Goal: Transaction & Acquisition: Register for event/course

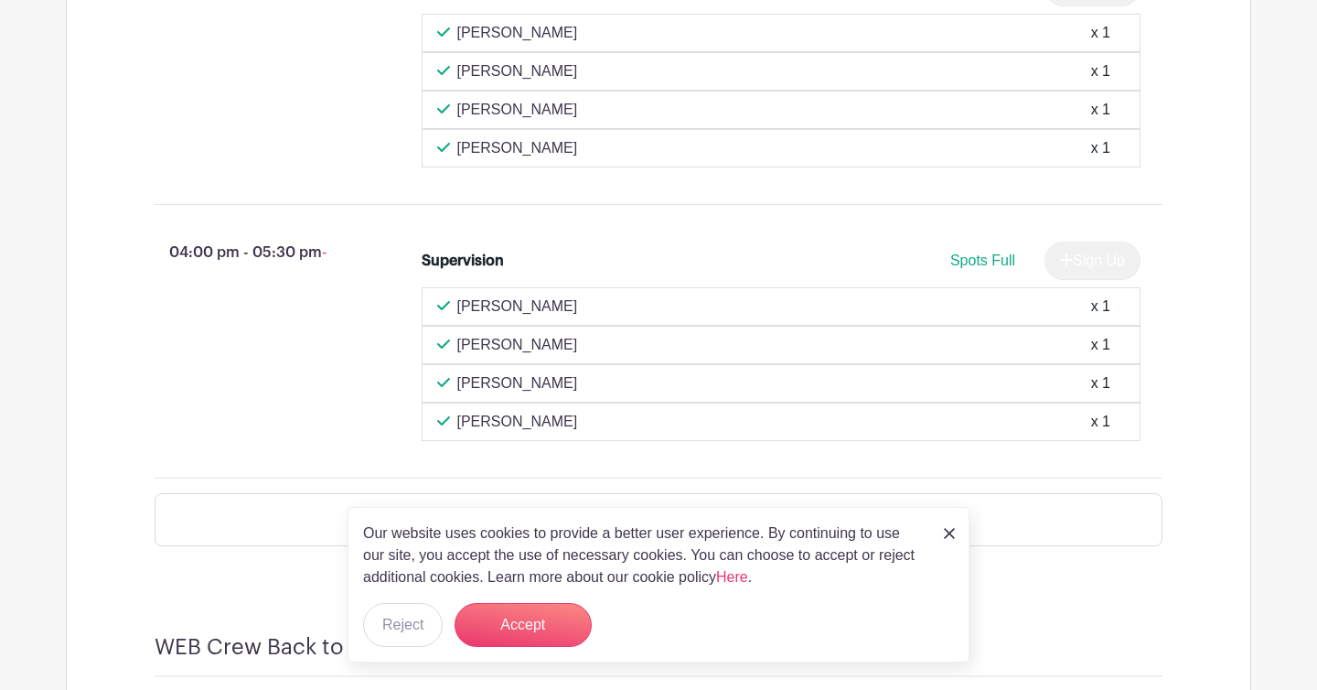
scroll to position [979, 0]
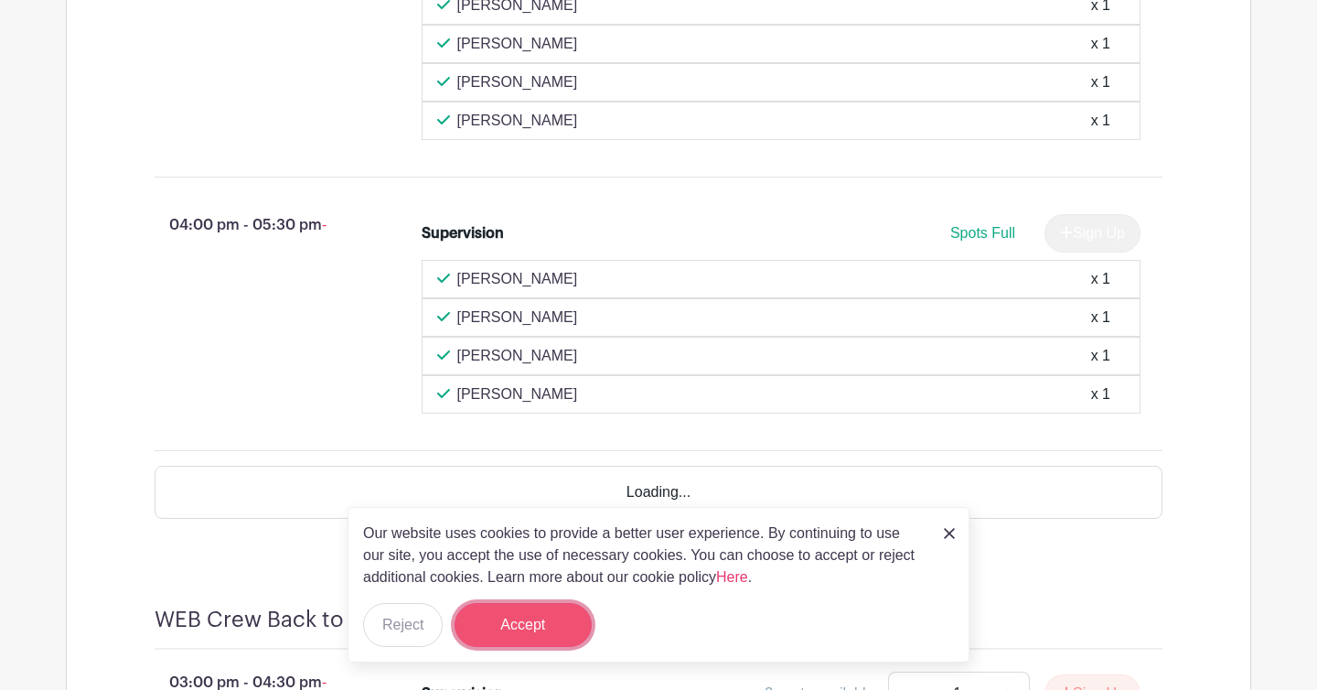
click at [547, 632] on button "Accept" at bounding box center [523, 625] width 137 height 44
click at [552, 621] on form "Accept" at bounding box center [523, 625] width 137 height 44
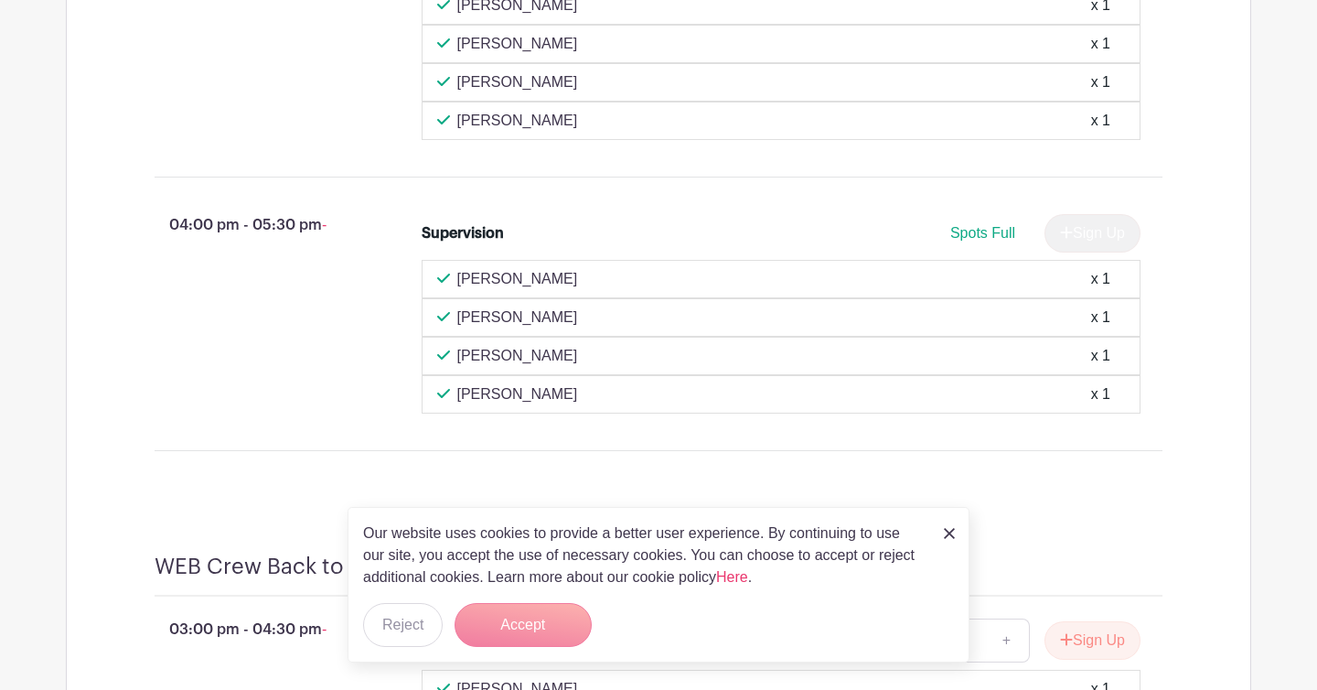
click at [948, 533] on img at bounding box center [949, 533] width 11 height 11
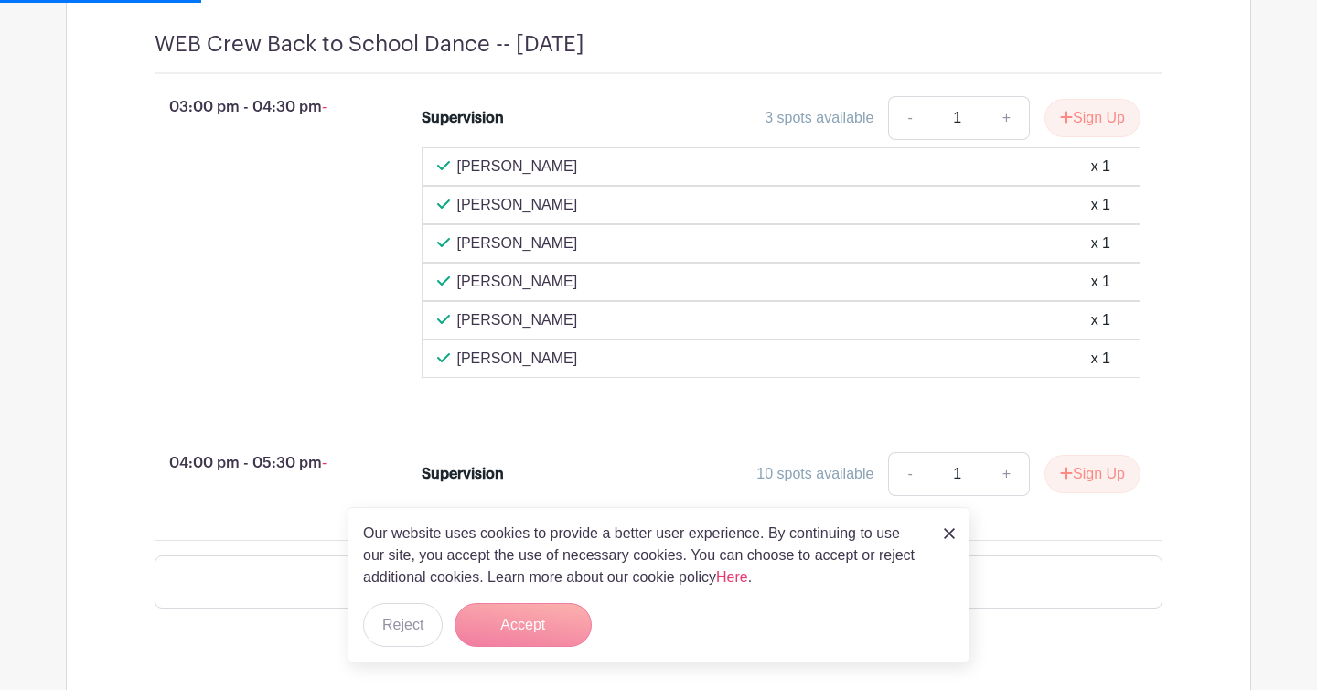
scroll to position [1502, 0]
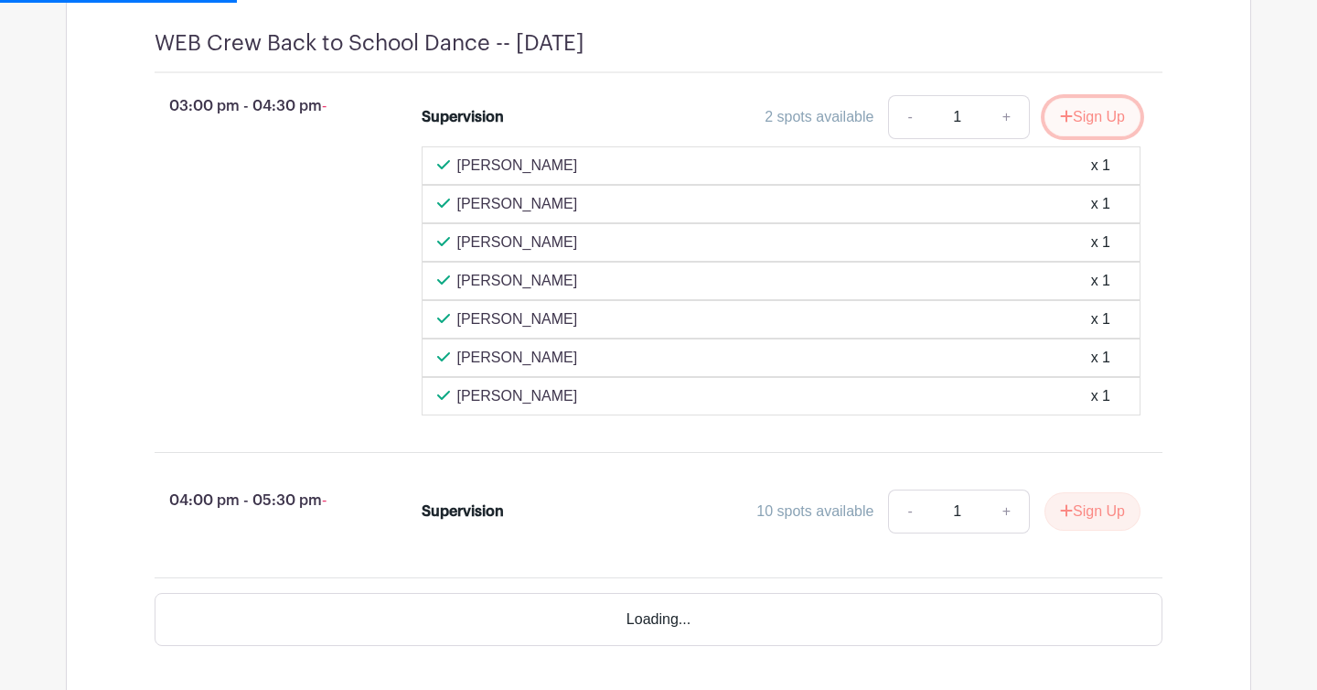
click at [1069, 135] on button "Sign Up" at bounding box center [1092, 117] width 96 height 38
click at [1172, 186] on div "Supervision 2 spots available - 1 + Sign Up [PERSON_NAME] x 1 [PERSON_NAME] x 1…" at bounding box center [792, 255] width 800 height 335
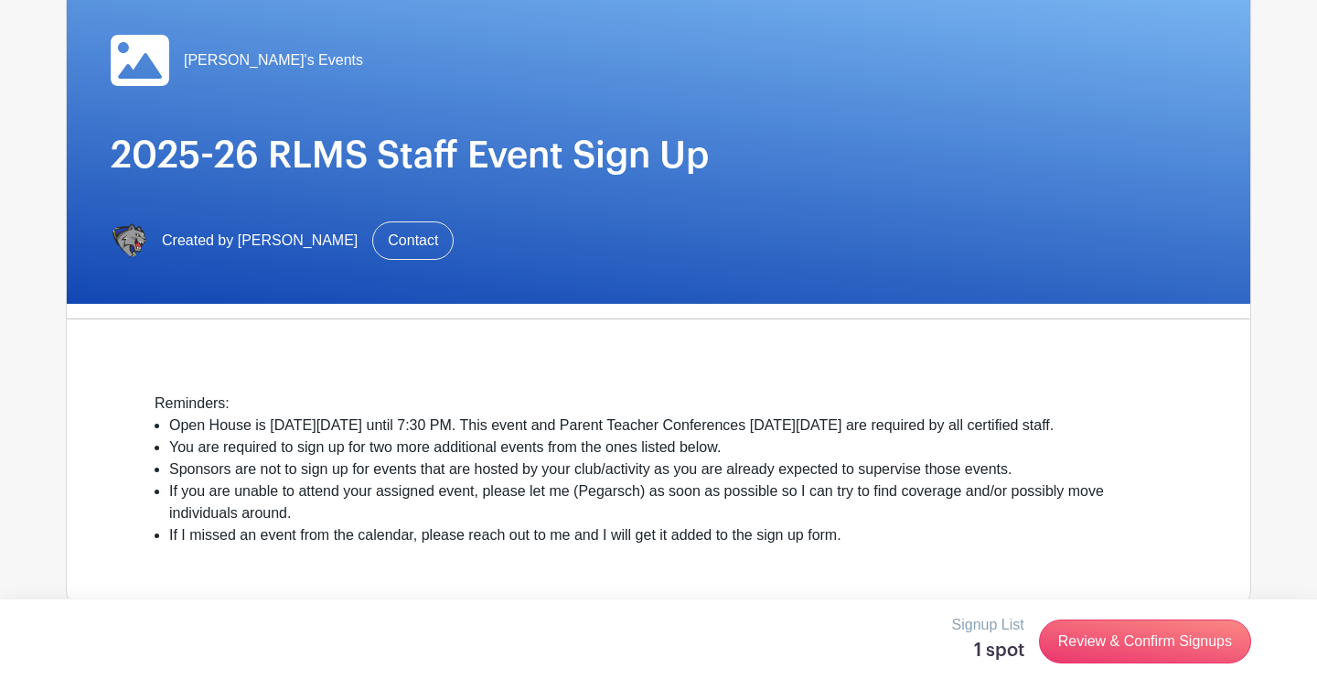
scroll to position [0, 0]
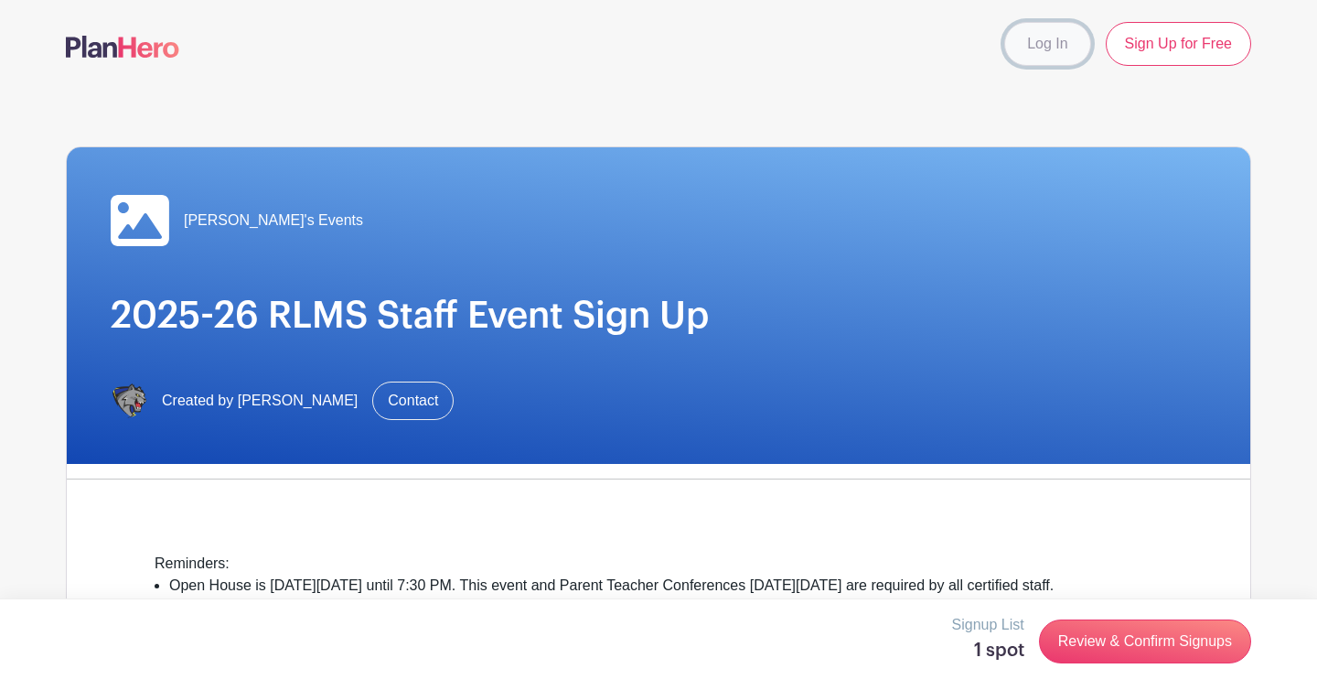
click at [1043, 41] on link "Log In" at bounding box center [1047, 44] width 86 height 44
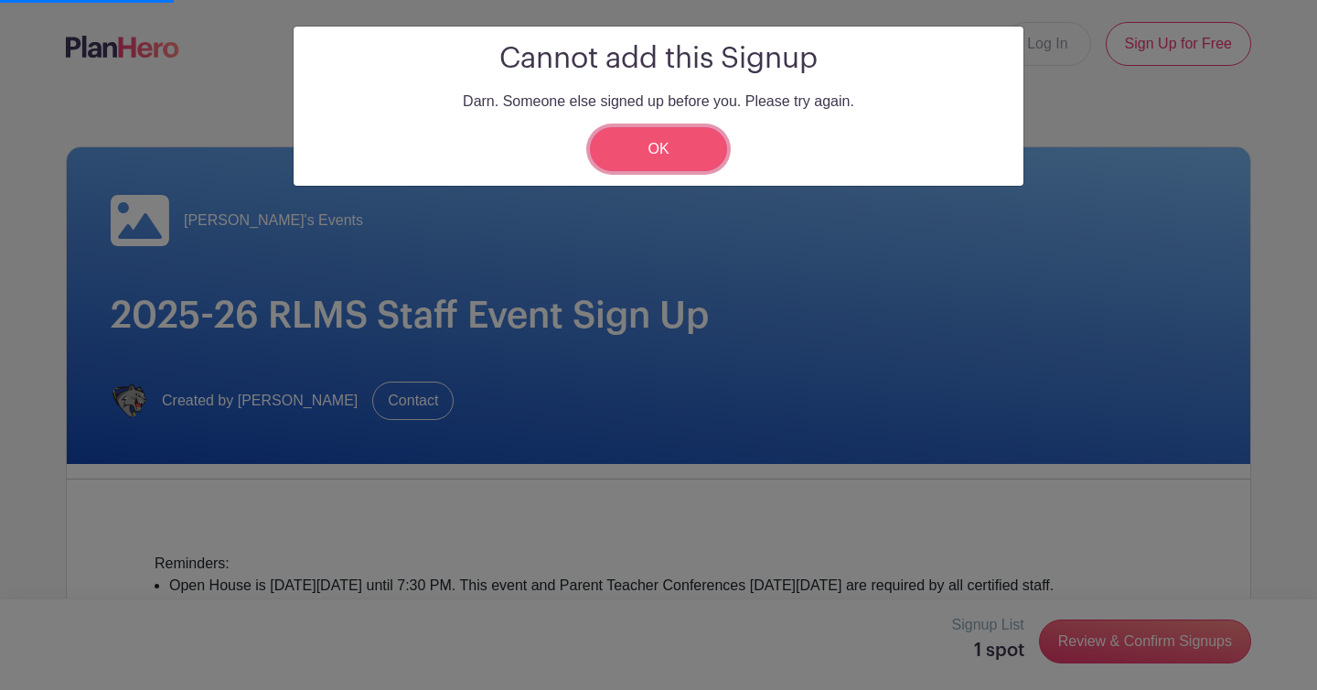
click at [637, 147] on link "OK" at bounding box center [658, 149] width 137 height 44
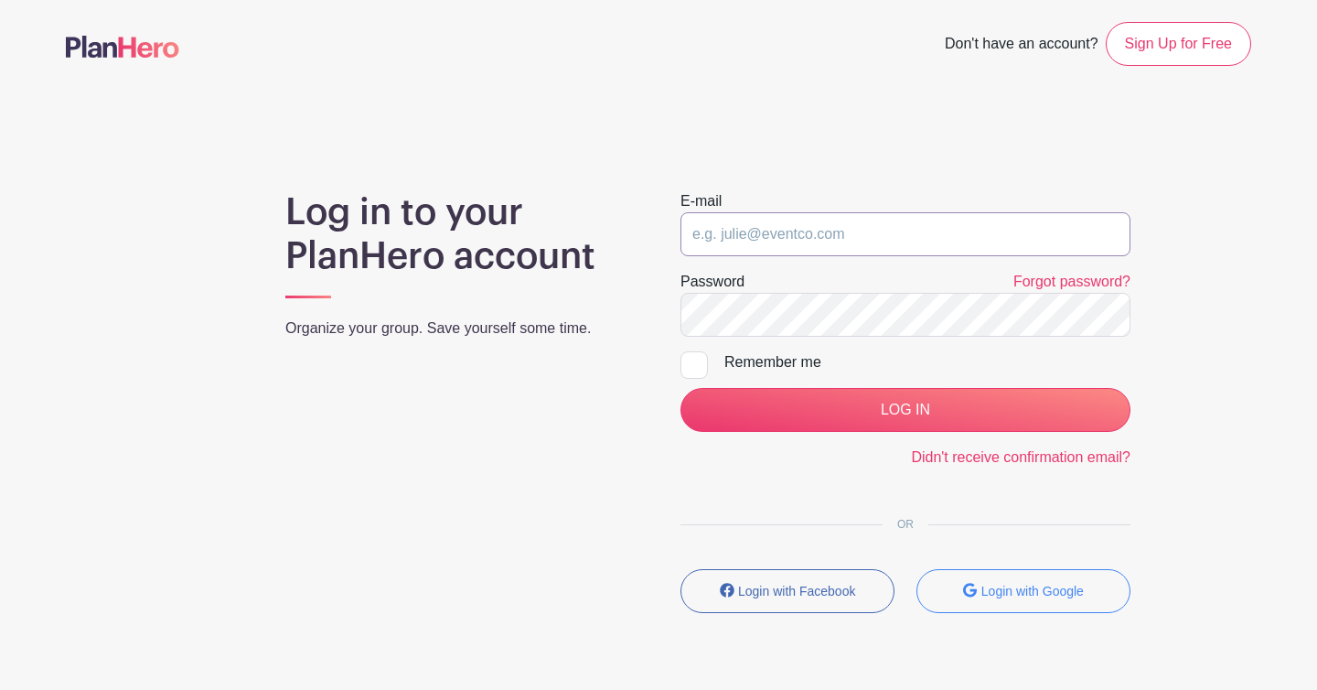
click at [782, 227] on input "email" at bounding box center [905, 234] width 450 height 44
type input "[EMAIL_ADDRESS][DOMAIN_NAME]"
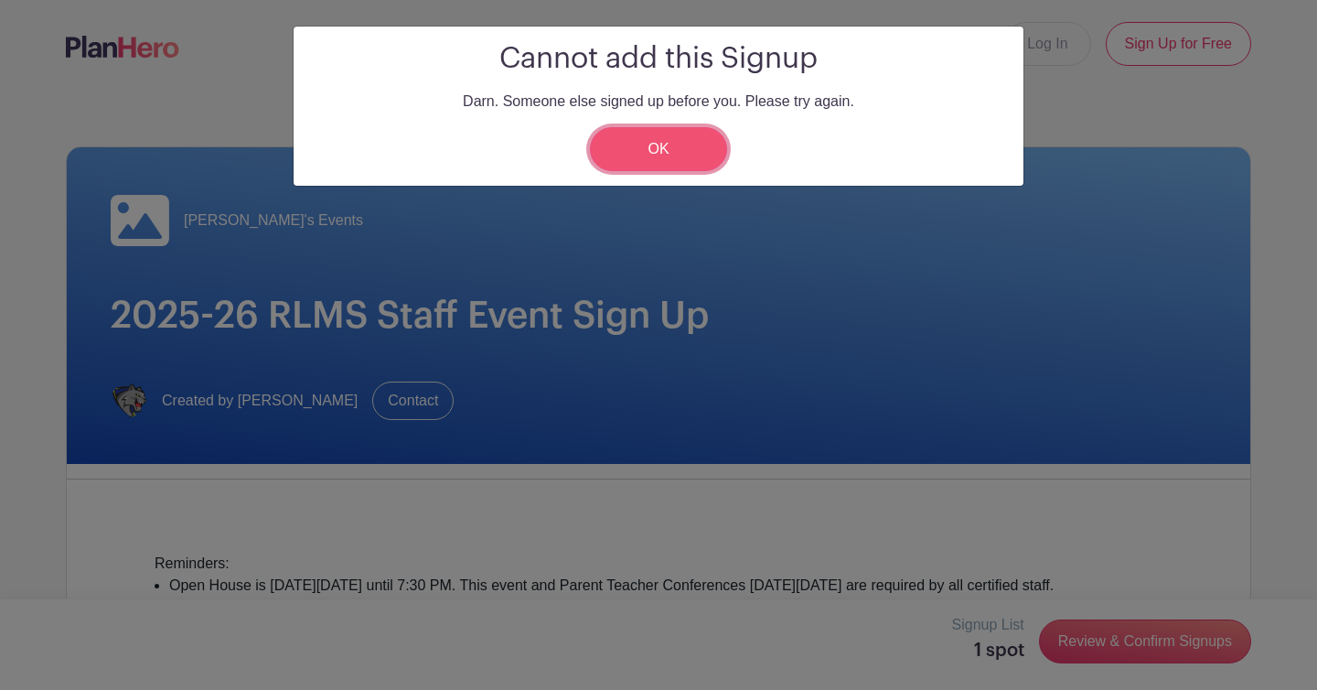
click at [683, 153] on link "OK" at bounding box center [658, 149] width 137 height 44
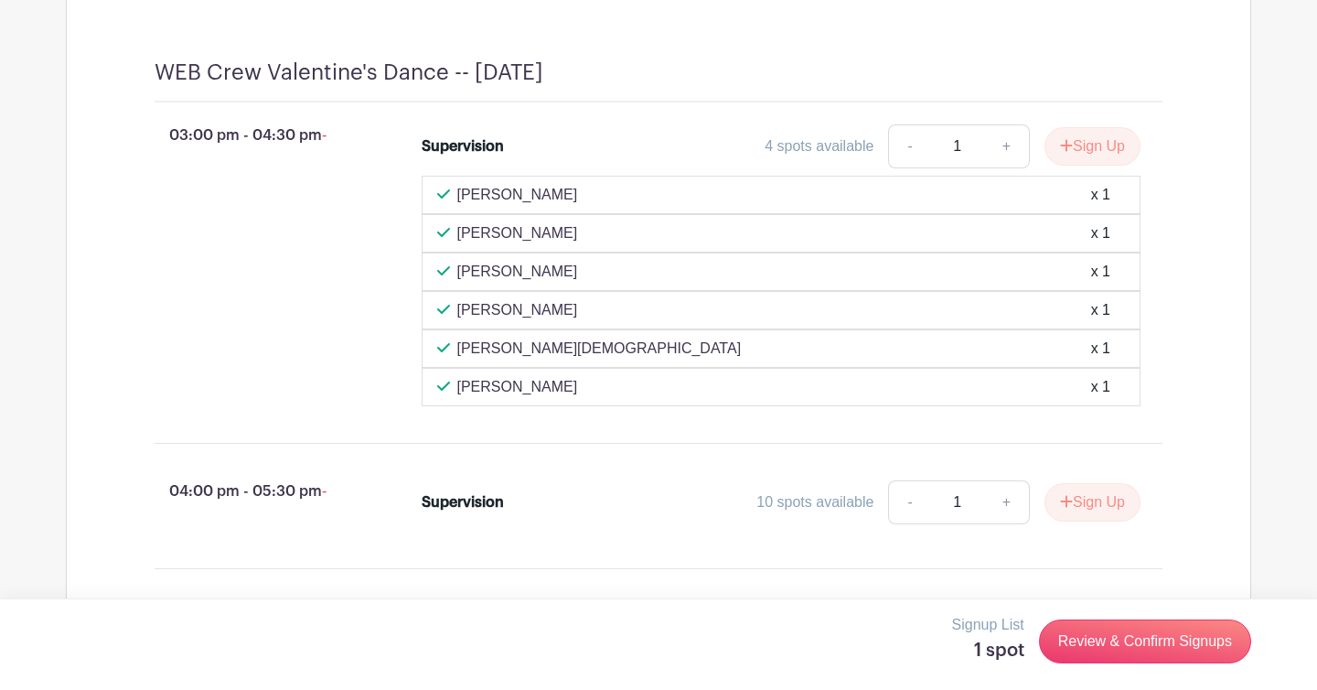
scroll to position [4406, 0]
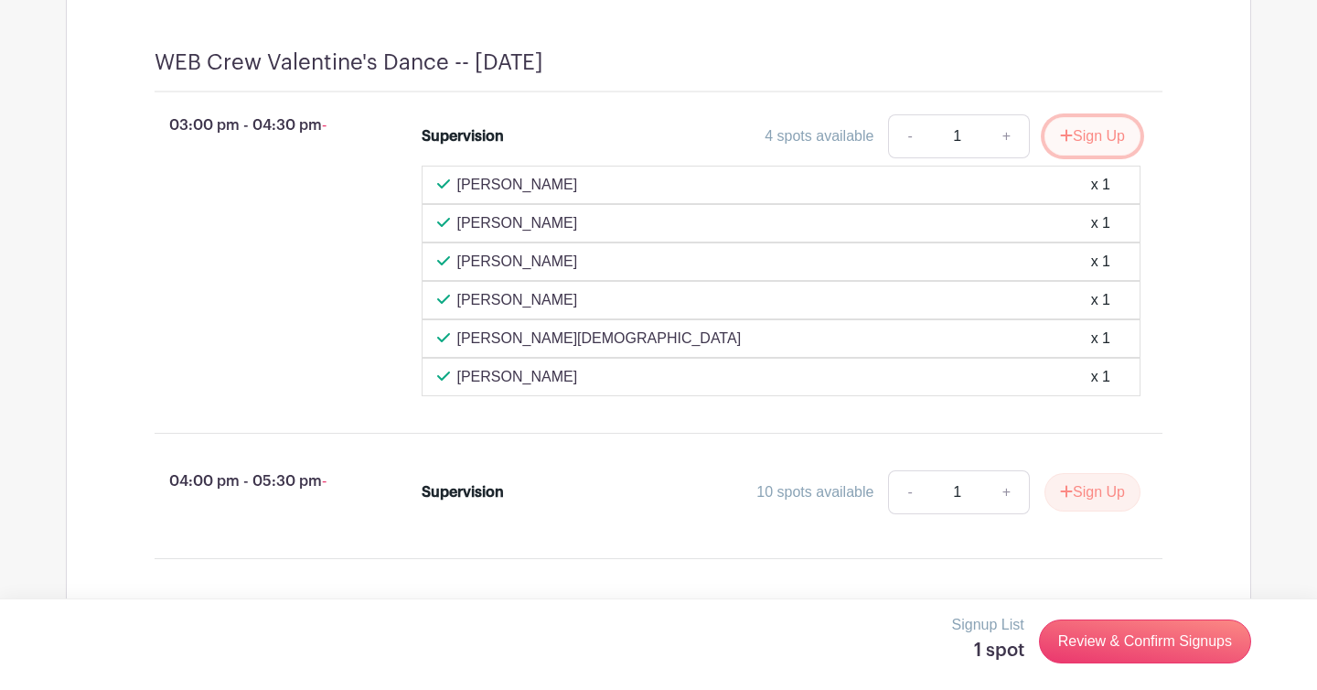
click at [1108, 146] on button "Sign Up" at bounding box center [1092, 136] width 96 height 38
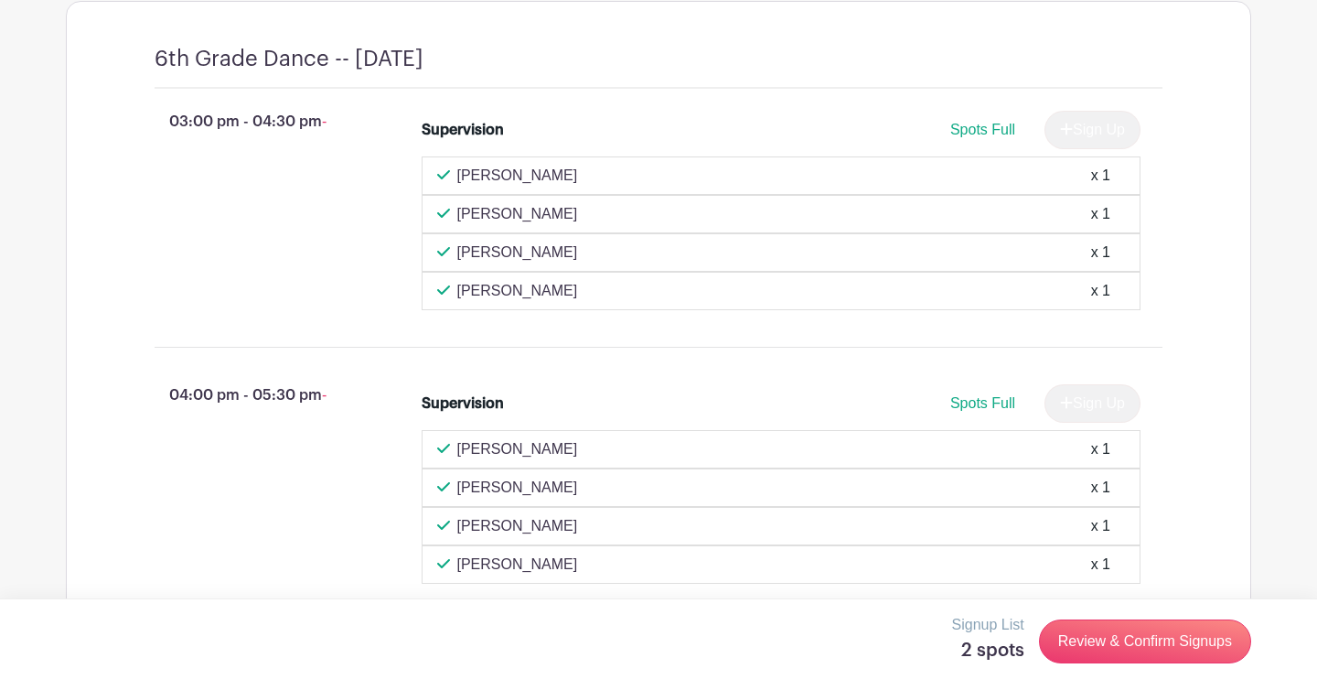
scroll to position [811, 0]
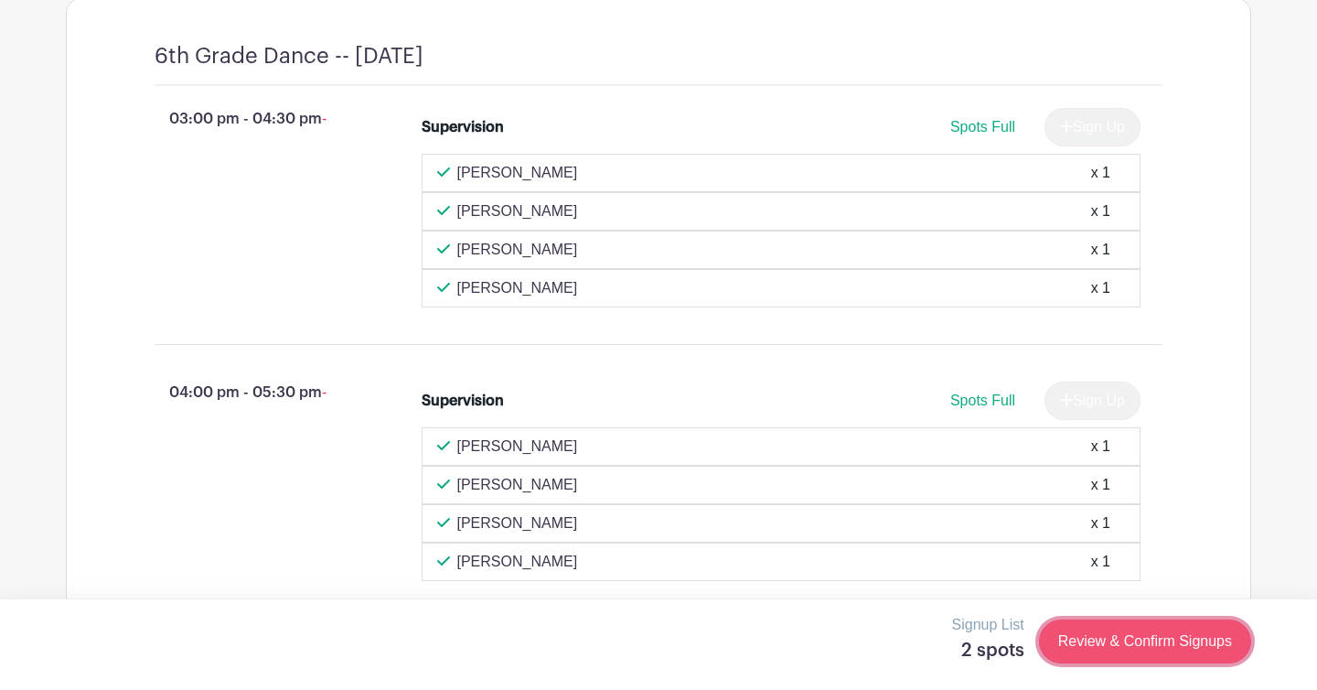
click at [1101, 639] on link "Review & Confirm Signups" at bounding box center [1145, 641] width 212 height 44
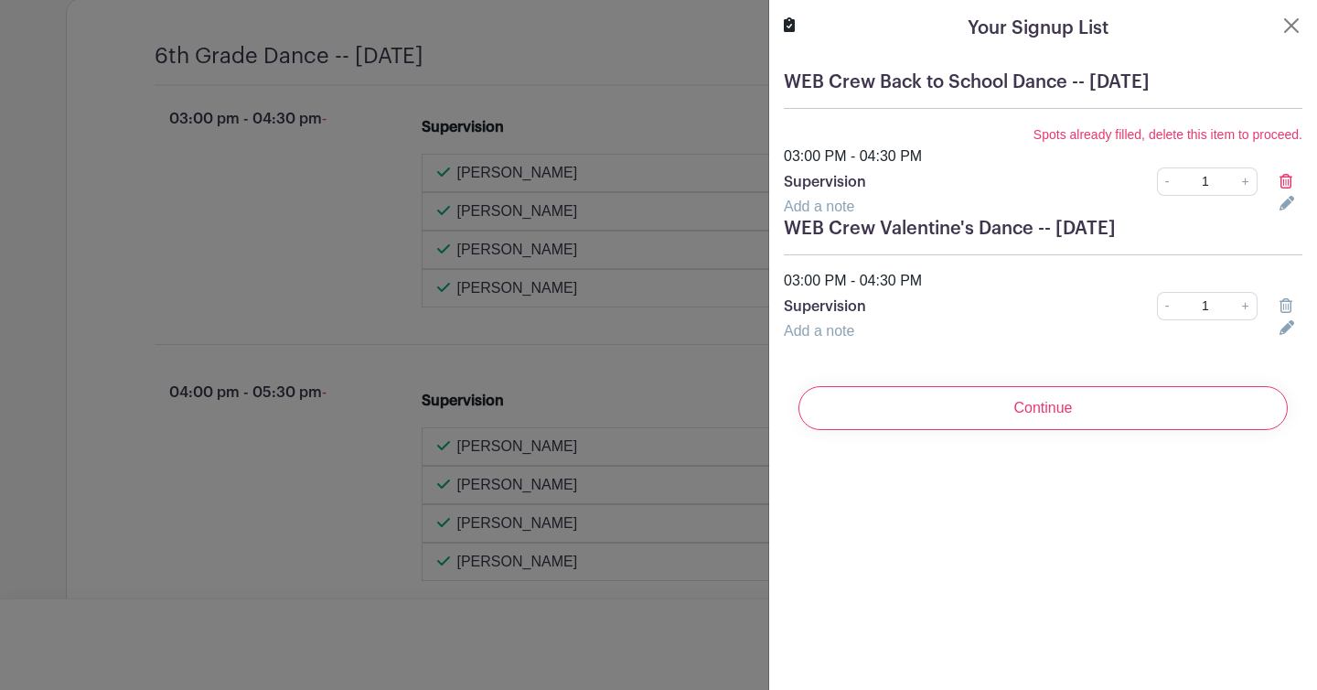
click at [1282, 184] on icon at bounding box center [1285, 181] width 13 height 15
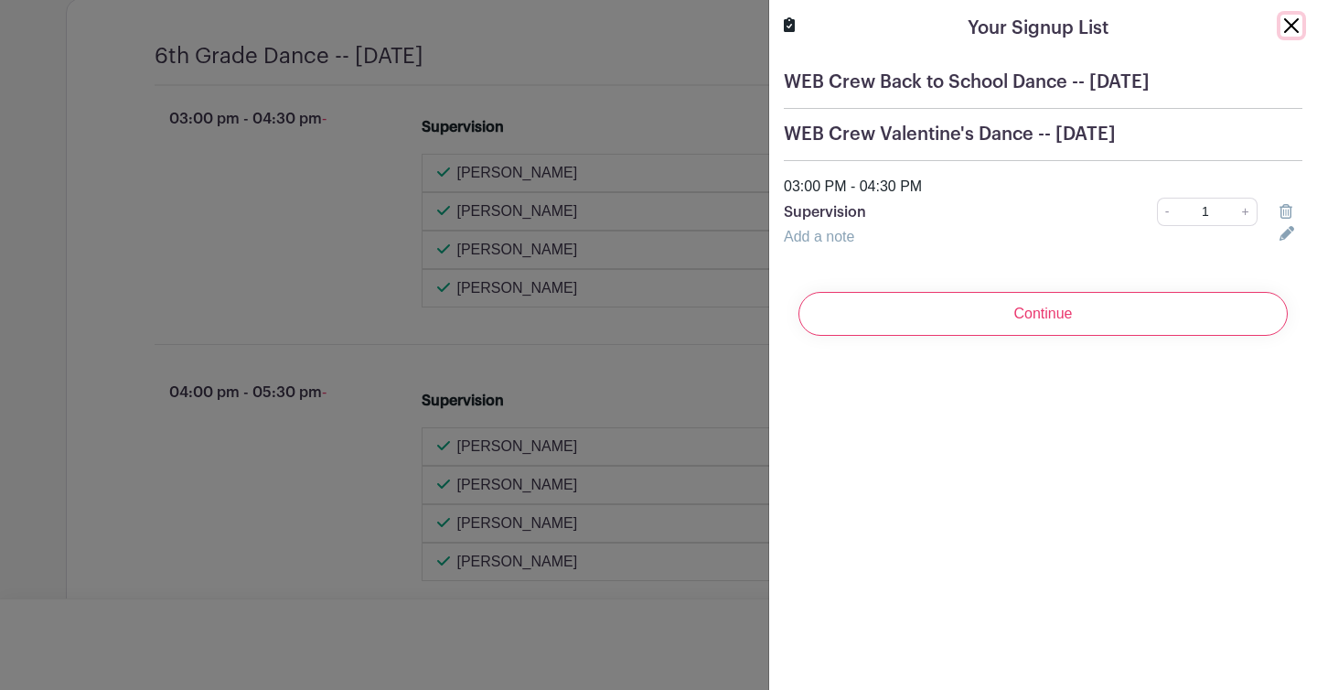
click at [1291, 22] on button "Close" at bounding box center [1291, 26] width 22 height 22
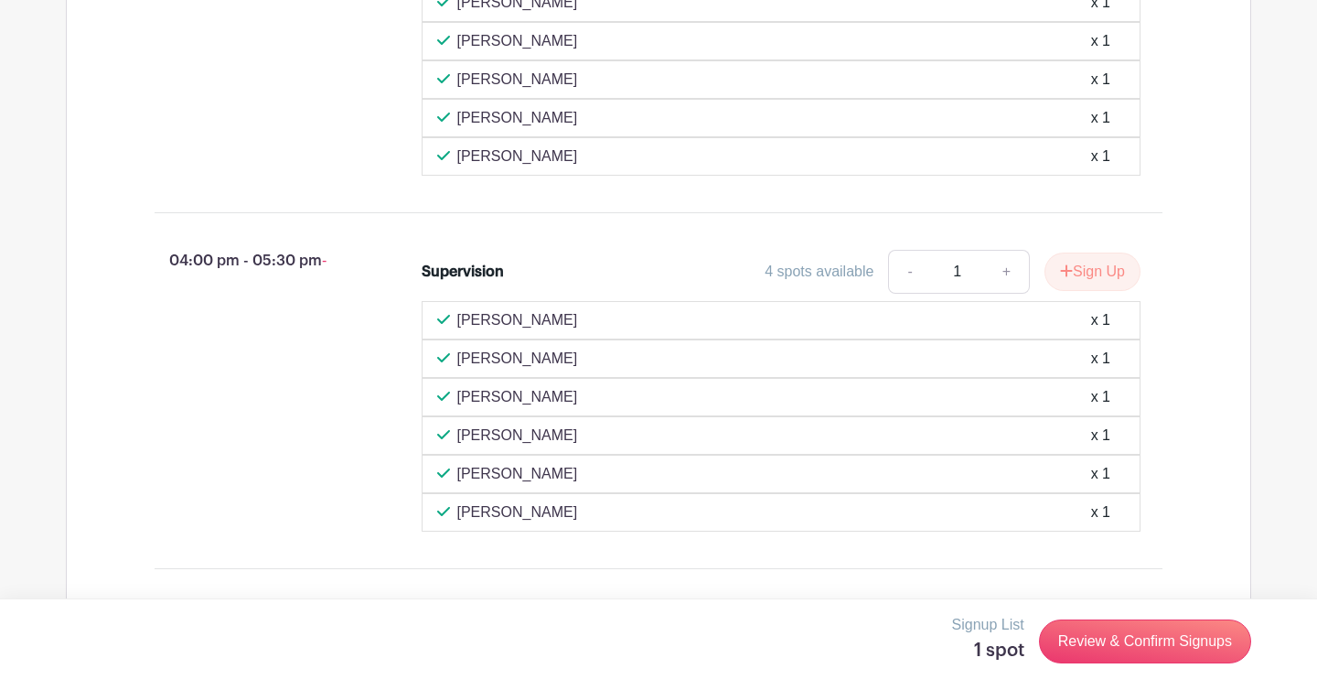
scroll to position [1829, 0]
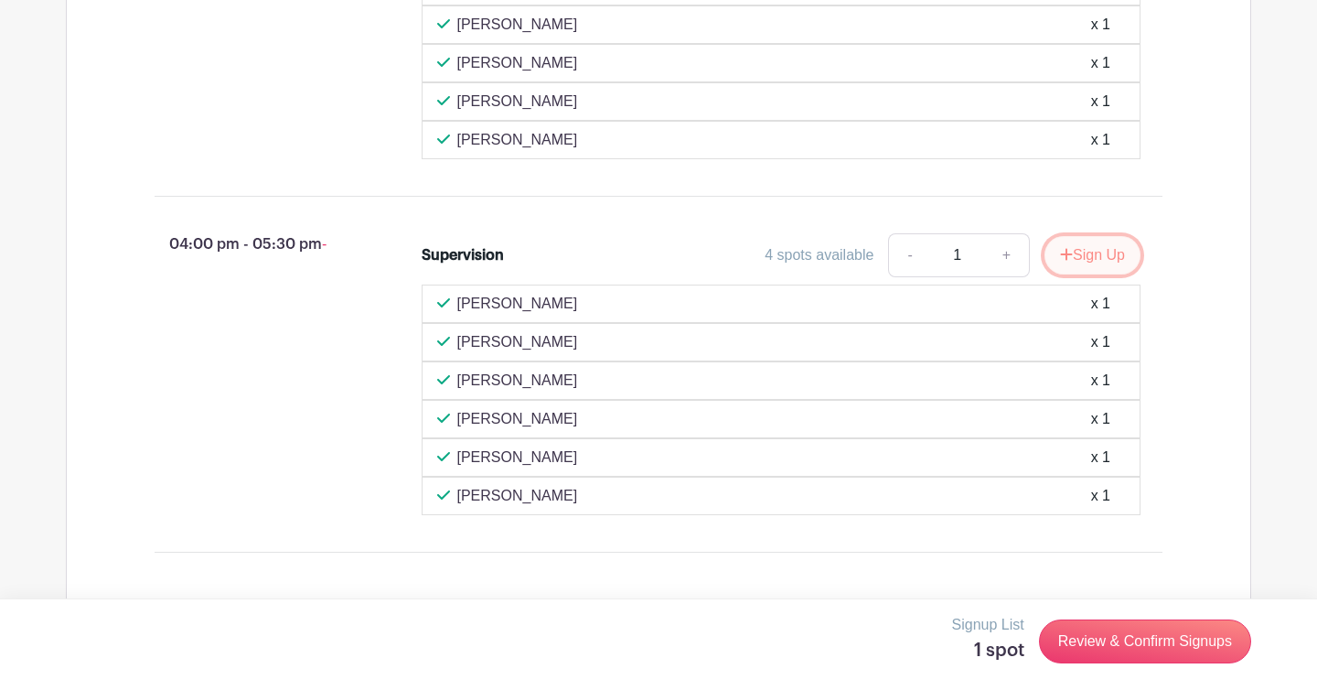
click at [1098, 265] on button "Sign Up" at bounding box center [1092, 255] width 96 height 38
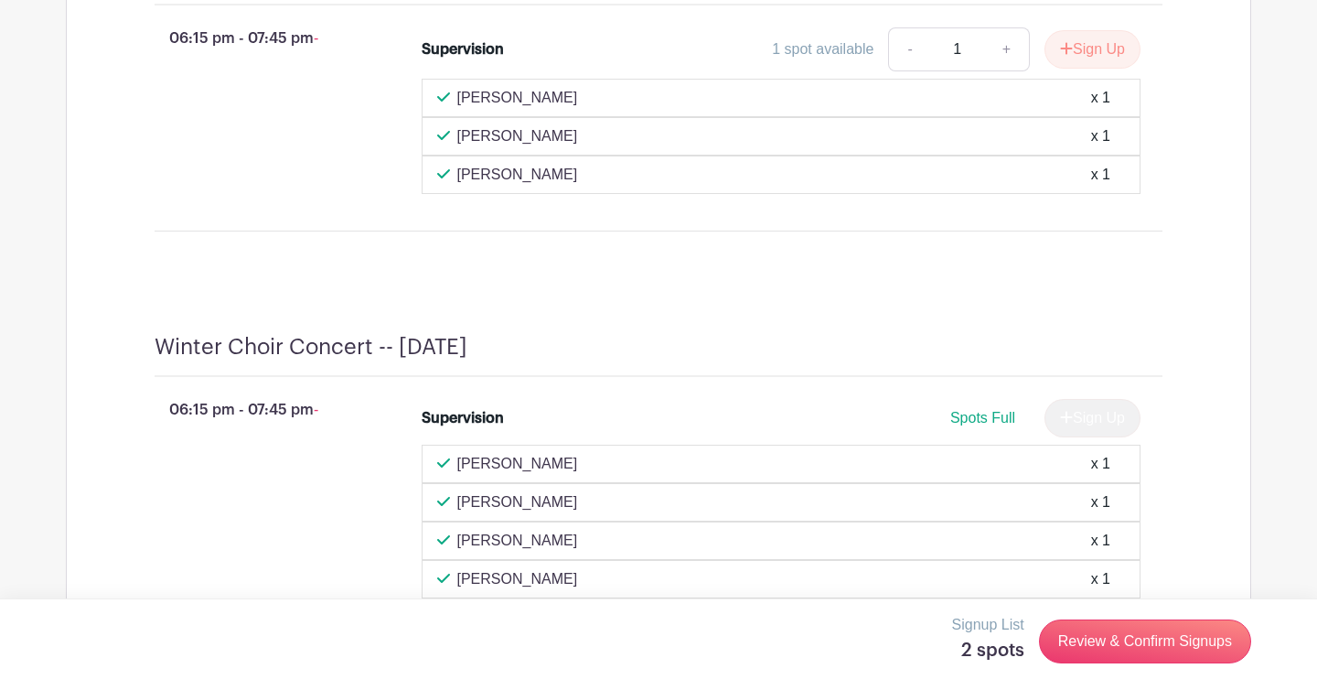
scroll to position [3746, 0]
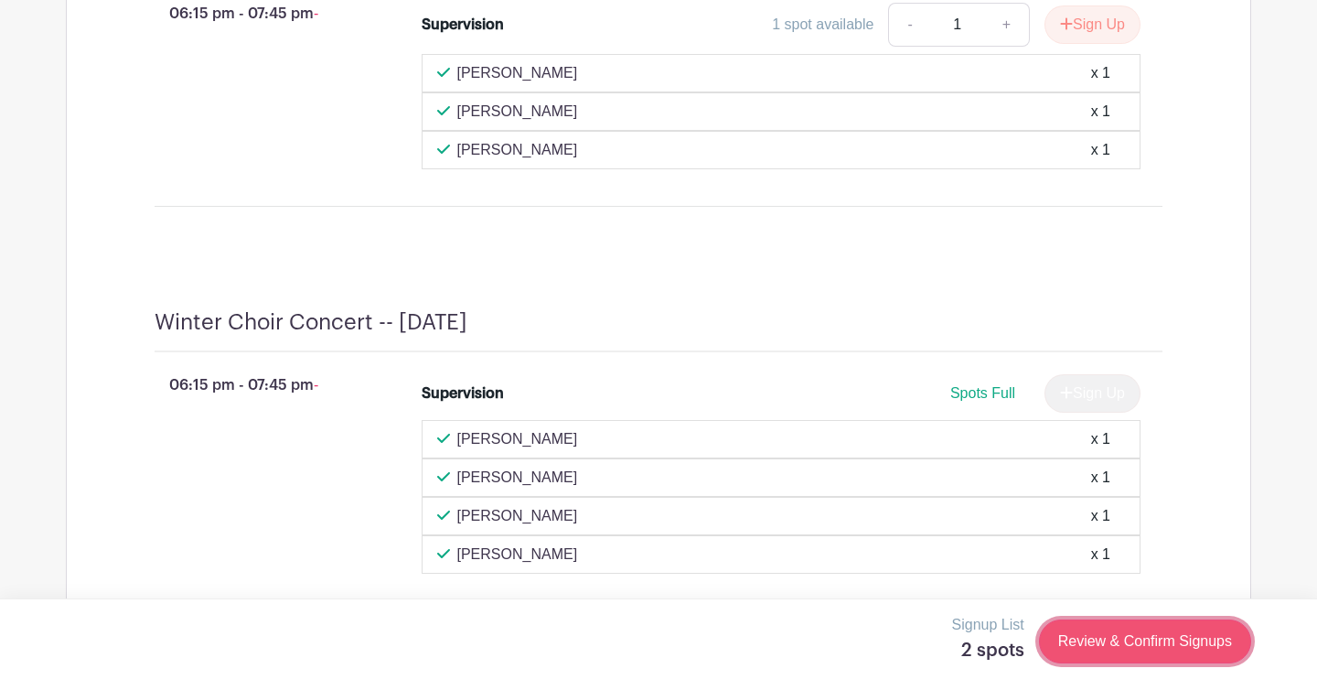
click at [1135, 657] on link "Review & Confirm Signups" at bounding box center [1145, 641] width 212 height 44
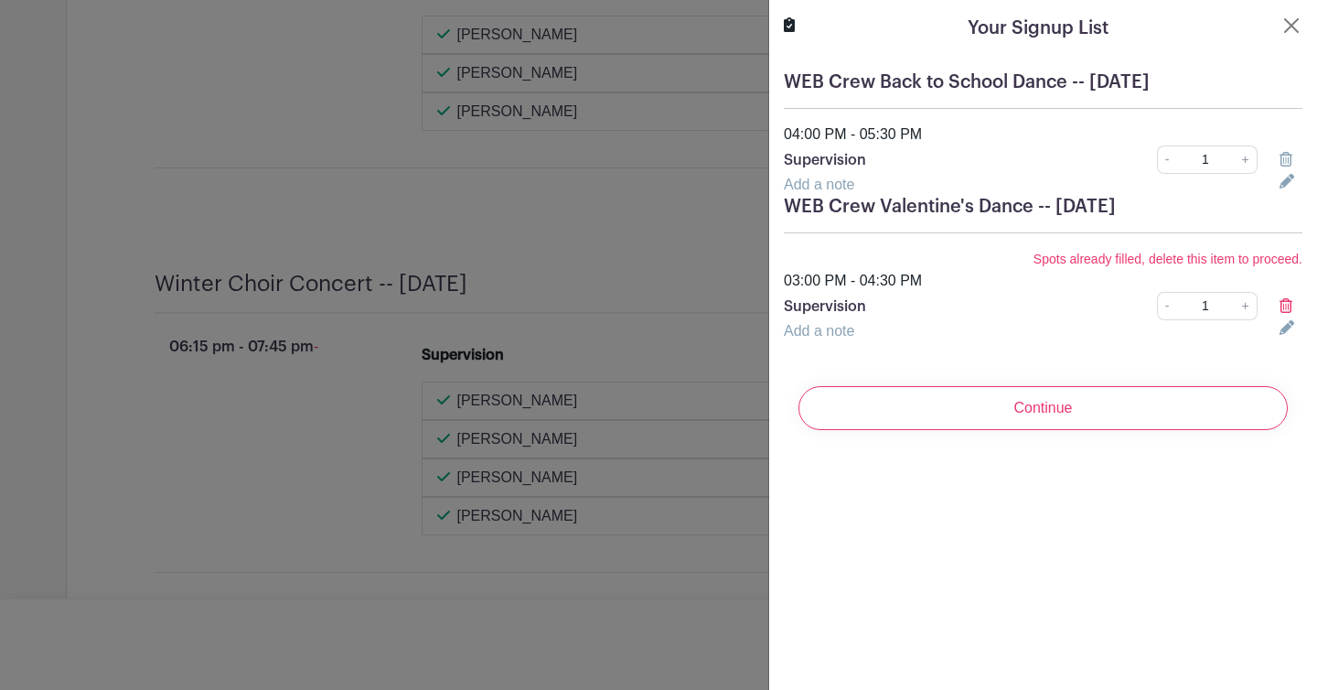
scroll to position [3751, 0]
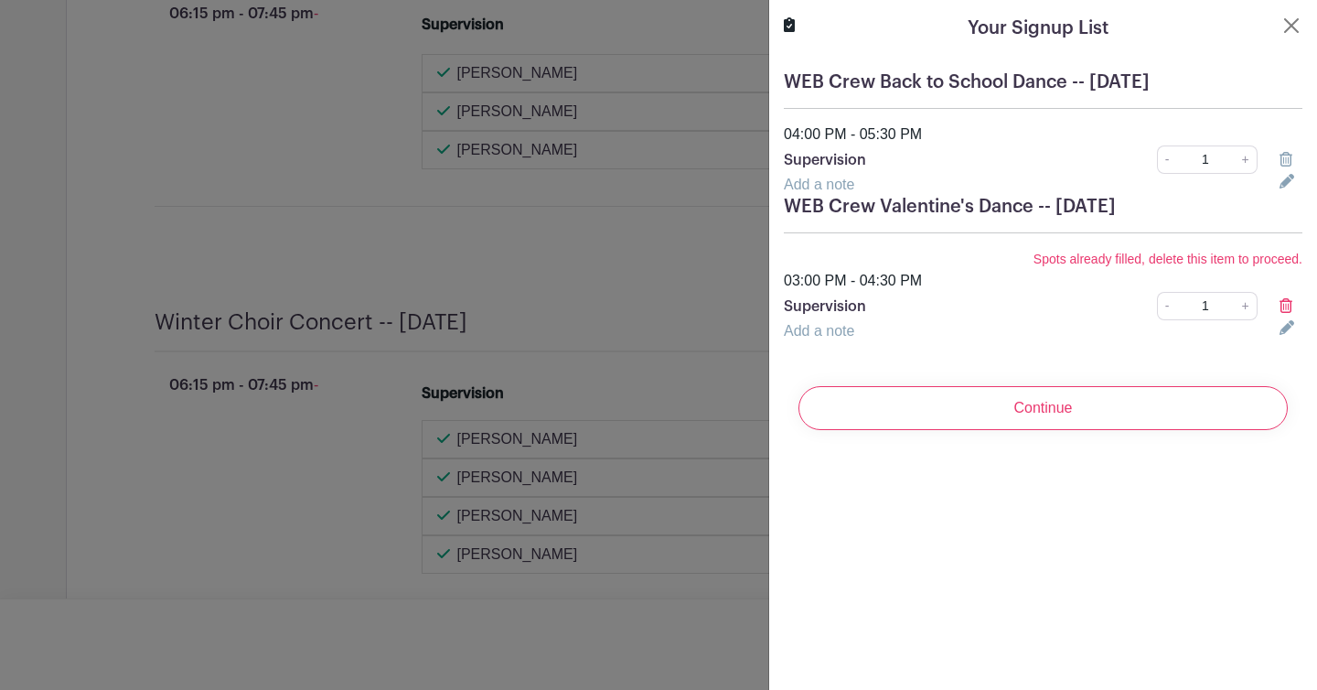
click at [1288, 301] on icon at bounding box center [1285, 305] width 13 height 15
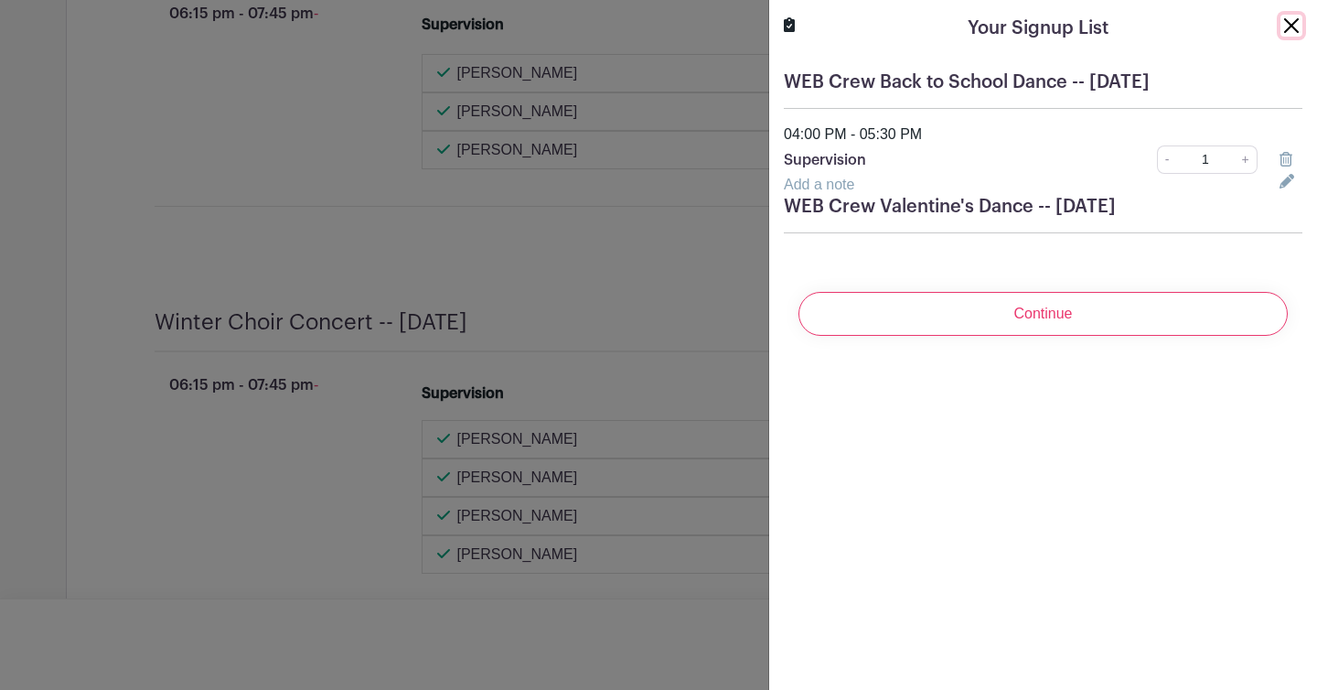
click at [1290, 27] on button "Close" at bounding box center [1291, 26] width 22 height 22
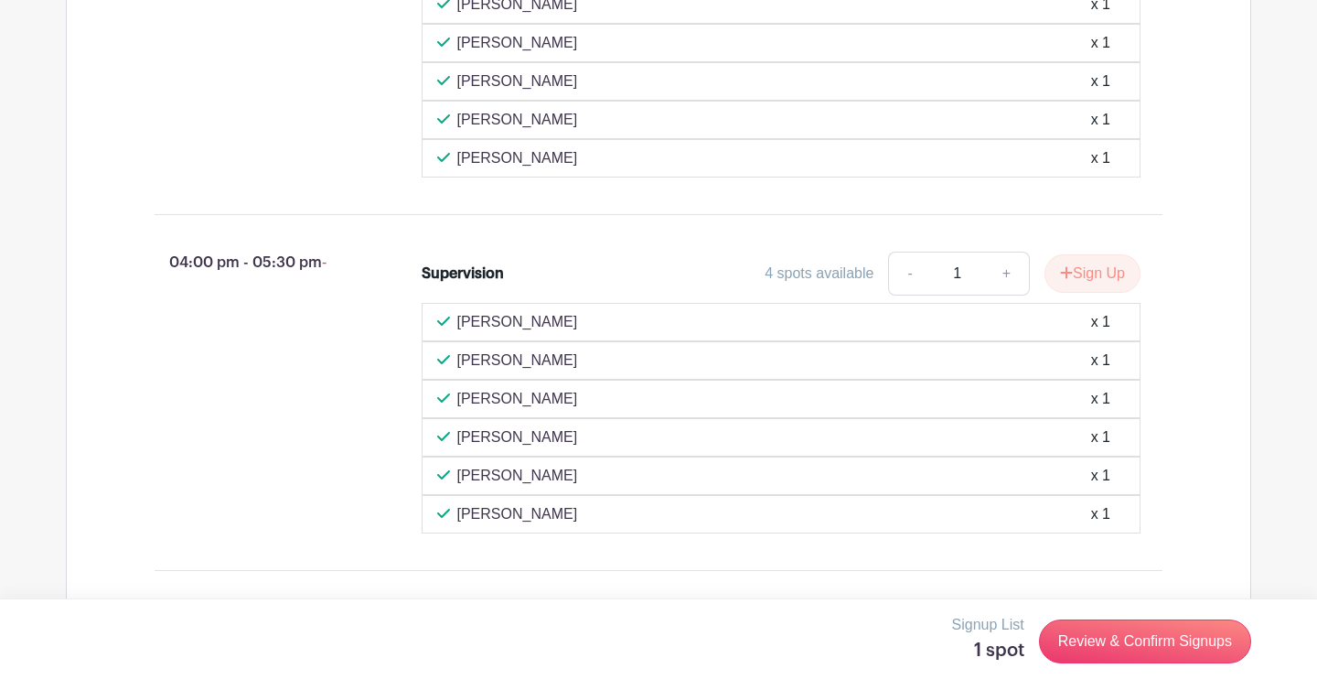
scroll to position [1782, 0]
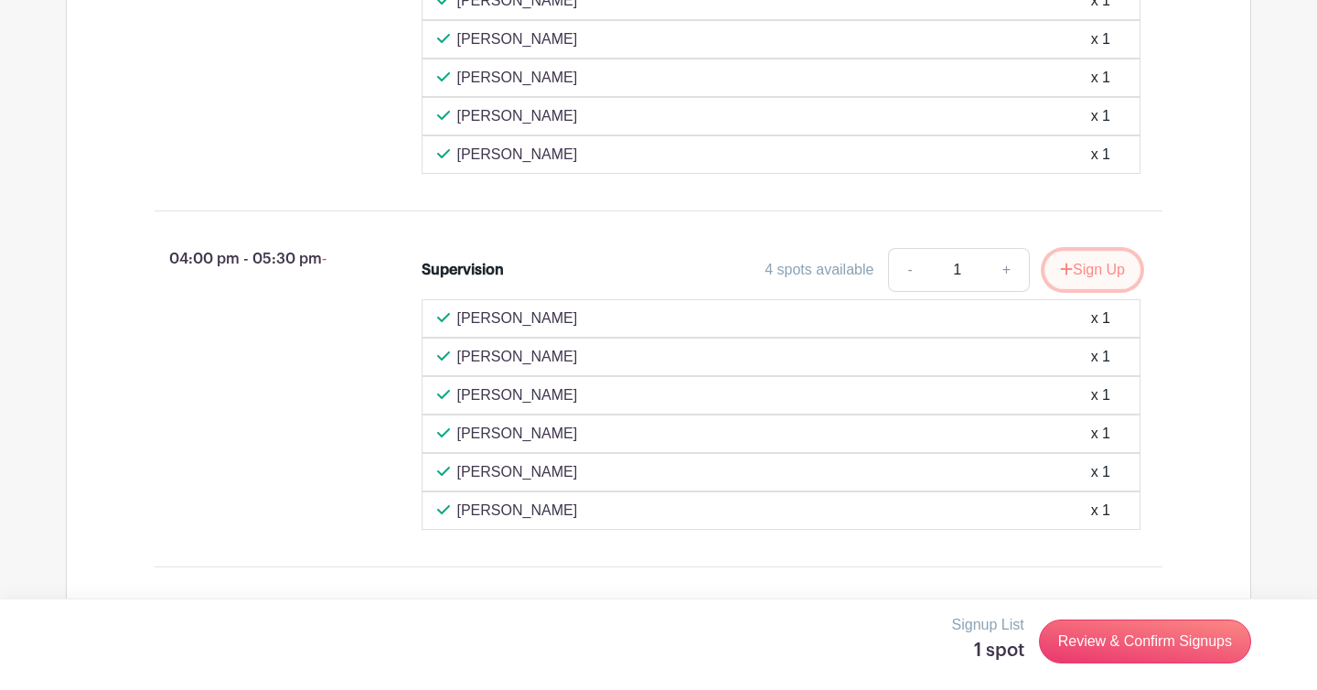
click at [1095, 289] on button "Sign Up" at bounding box center [1092, 270] width 96 height 38
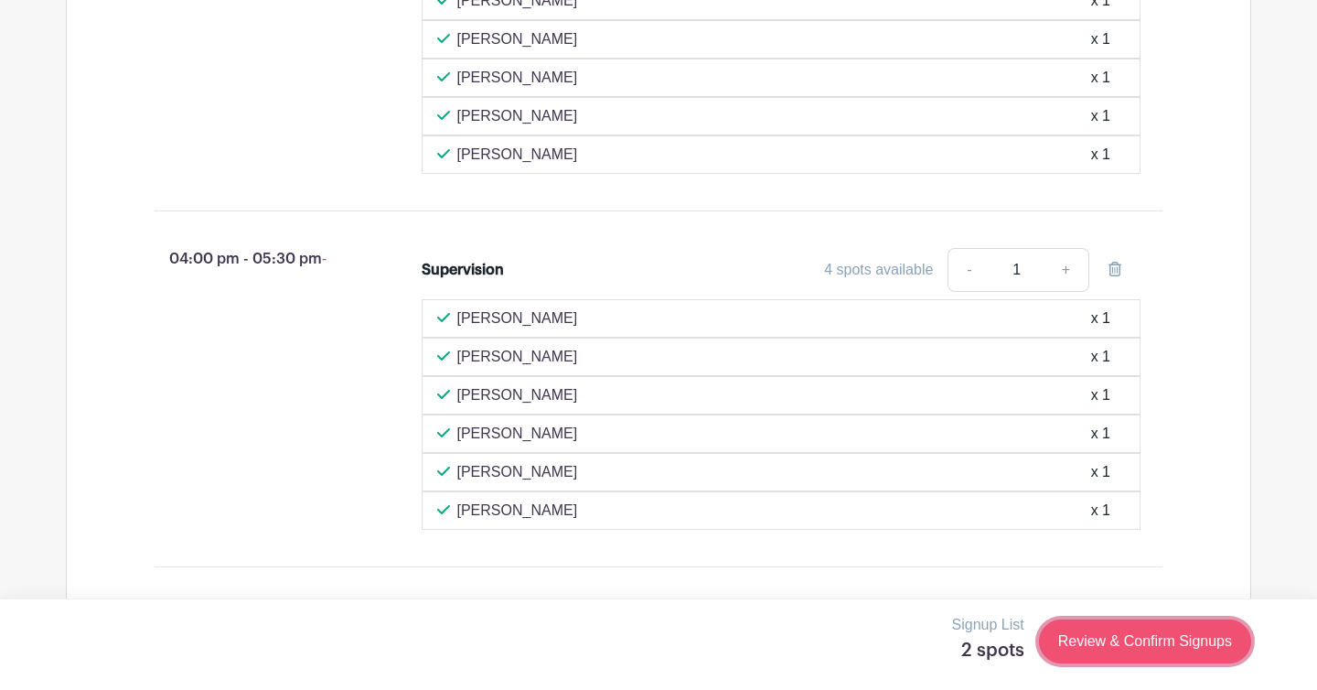
click at [1119, 629] on link "Review & Confirm Signups" at bounding box center [1145, 641] width 212 height 44
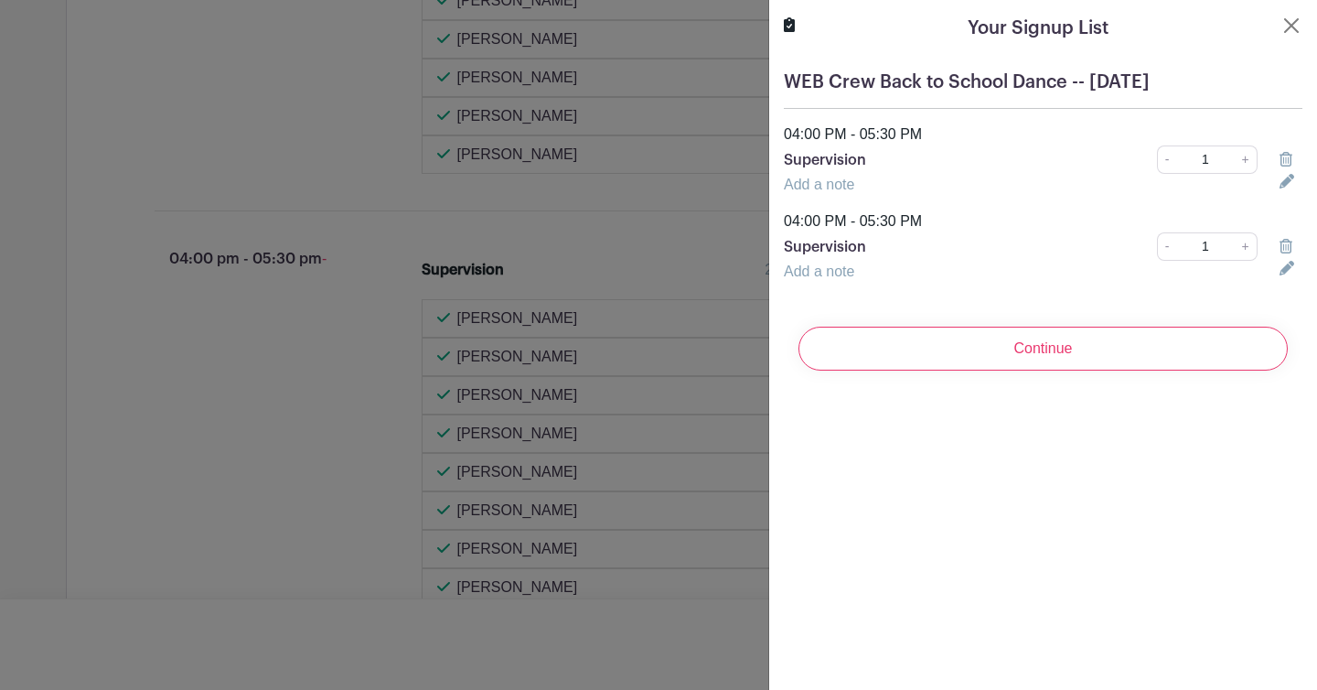
click at [1287, 247] on icon at bounding box center [1285, 246] width 13 height 15
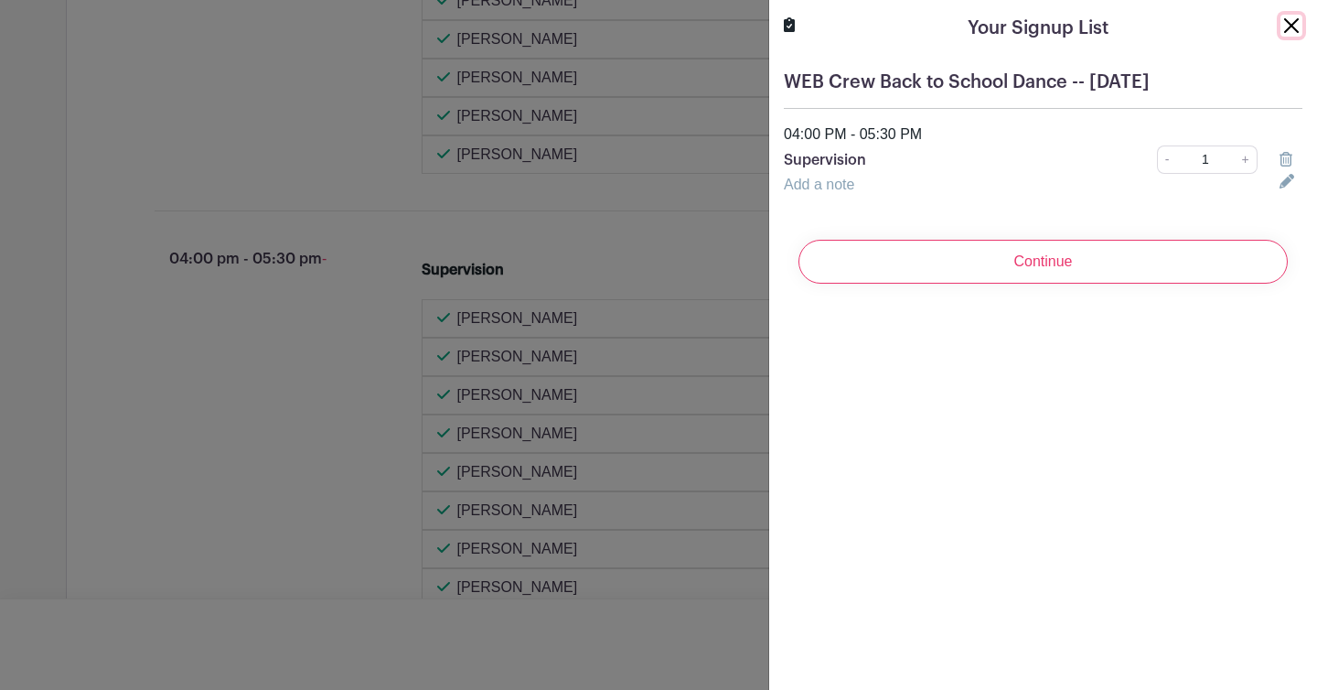
click at [1287, 26] on button "Close" at bounding box center [1291, 26] width 22 height 22
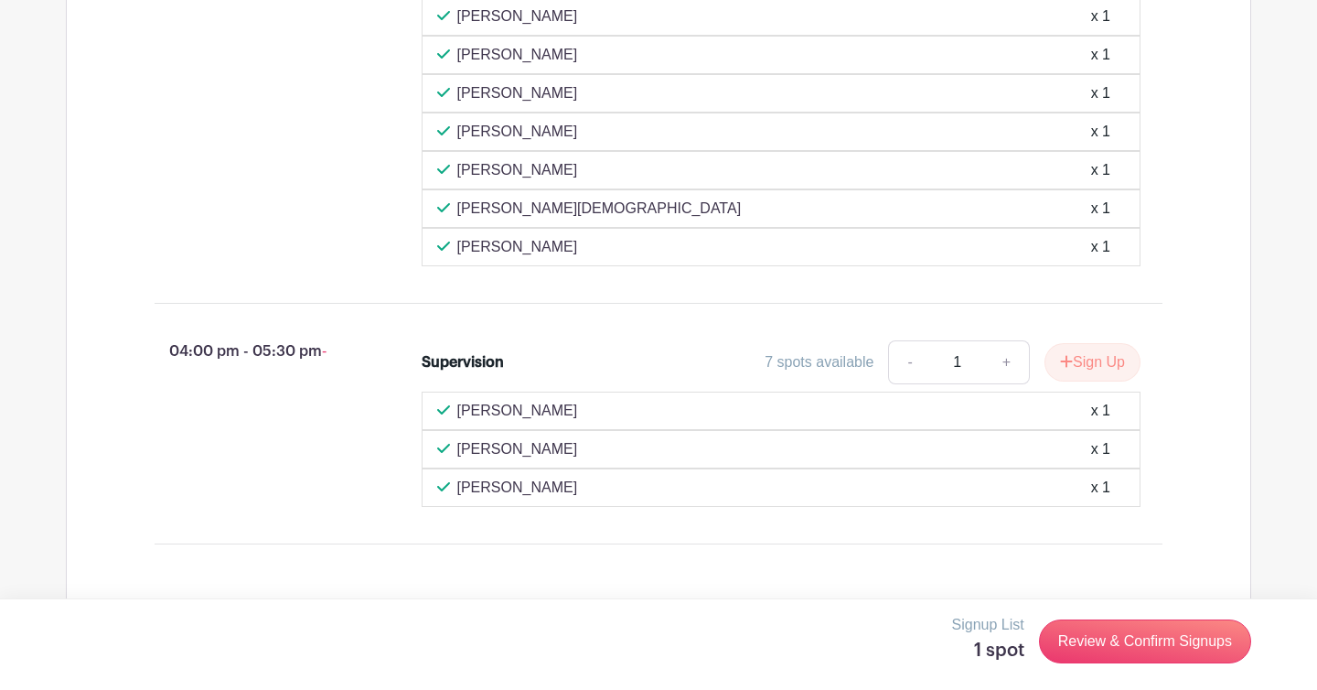
scroll to position [5570, 0]
click at [1069, 380] on button "Sign Up" at bounding box center [1092, 360] width 96 height 38
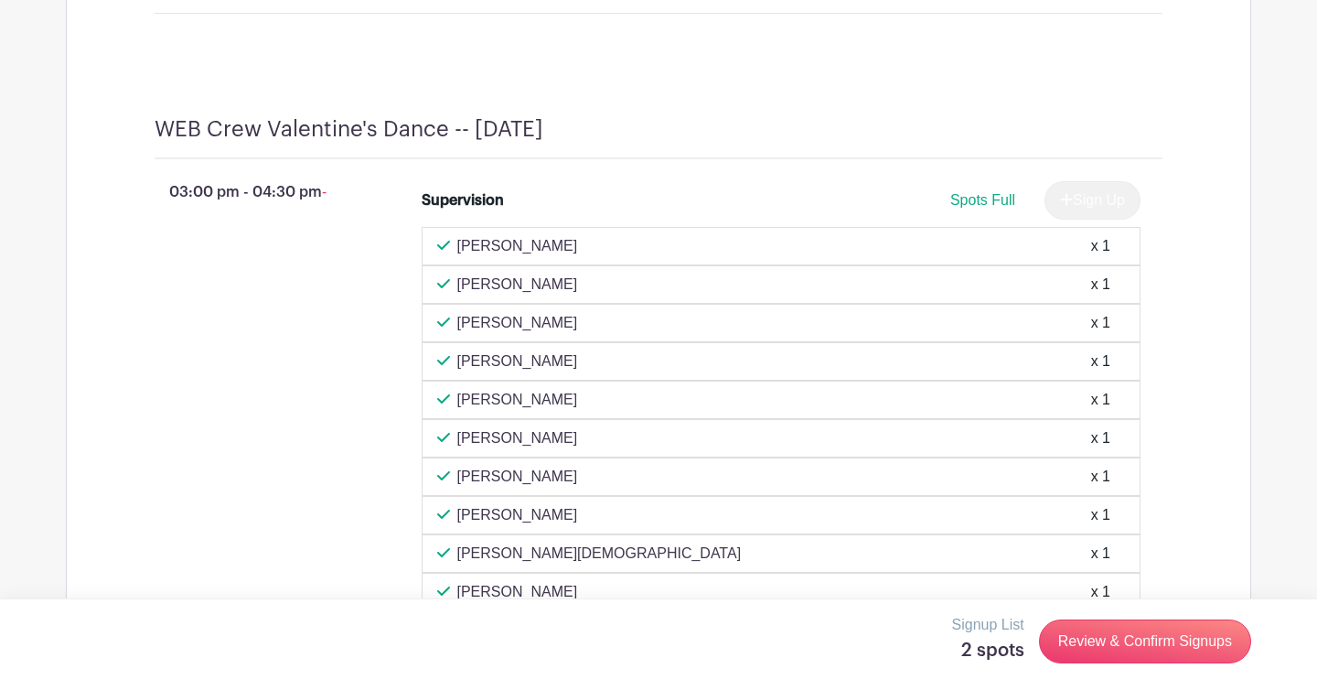
scroll to position [5222, 0]
click at [1120, 638] on link "Review & Confirm Signups" at bounding box center [1145, 641] width 212 height 44
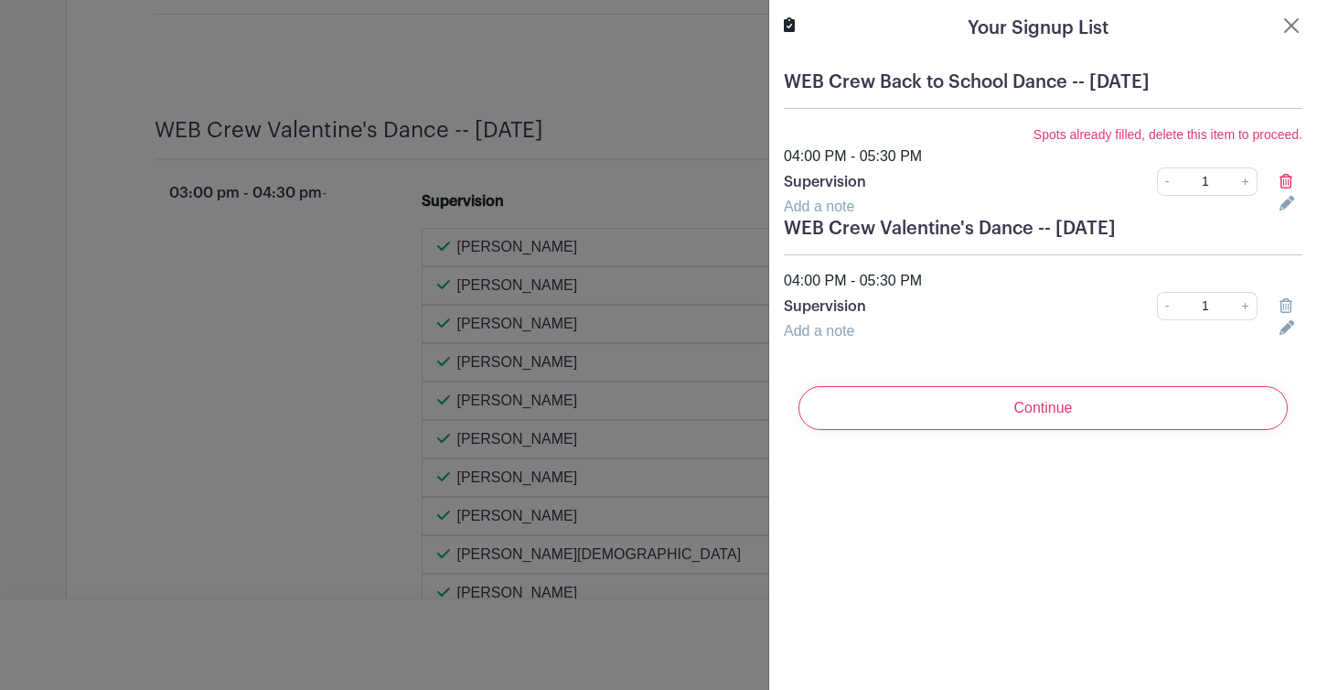
scroll to position [5255, 0]
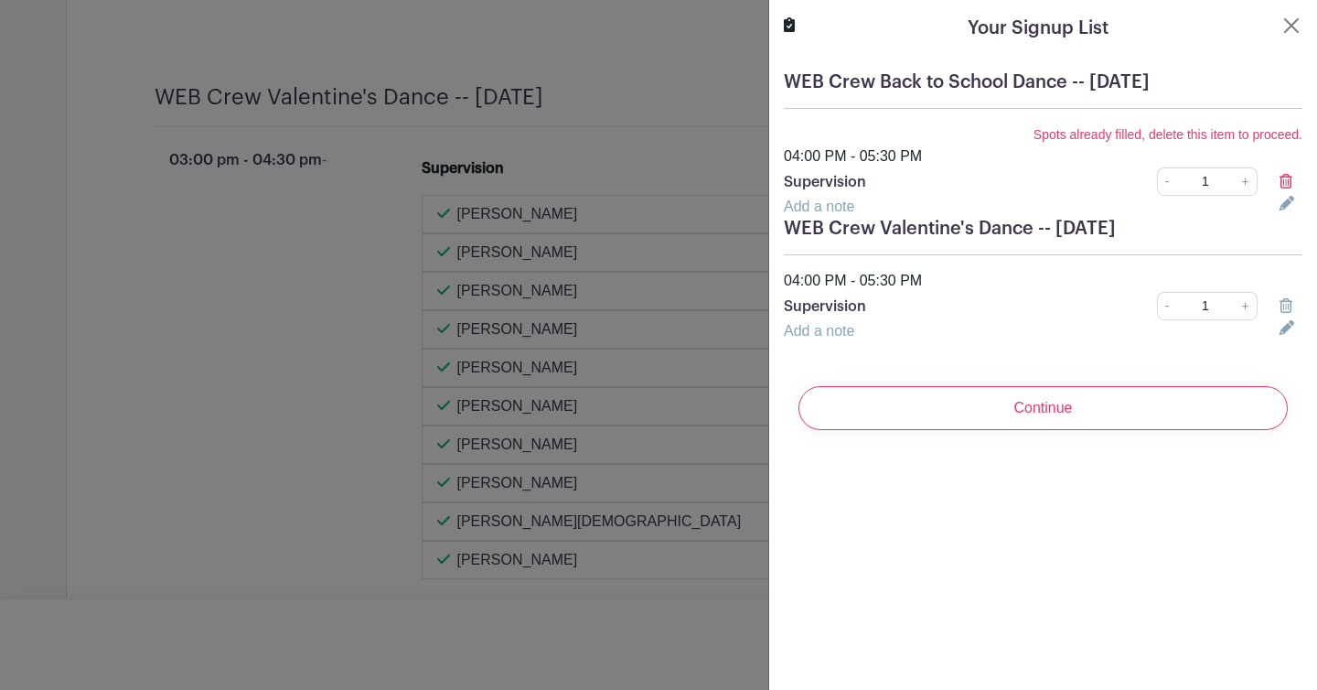
click at [1286, 179] on icon at bounding box center [1285, 181] width 13 height 15
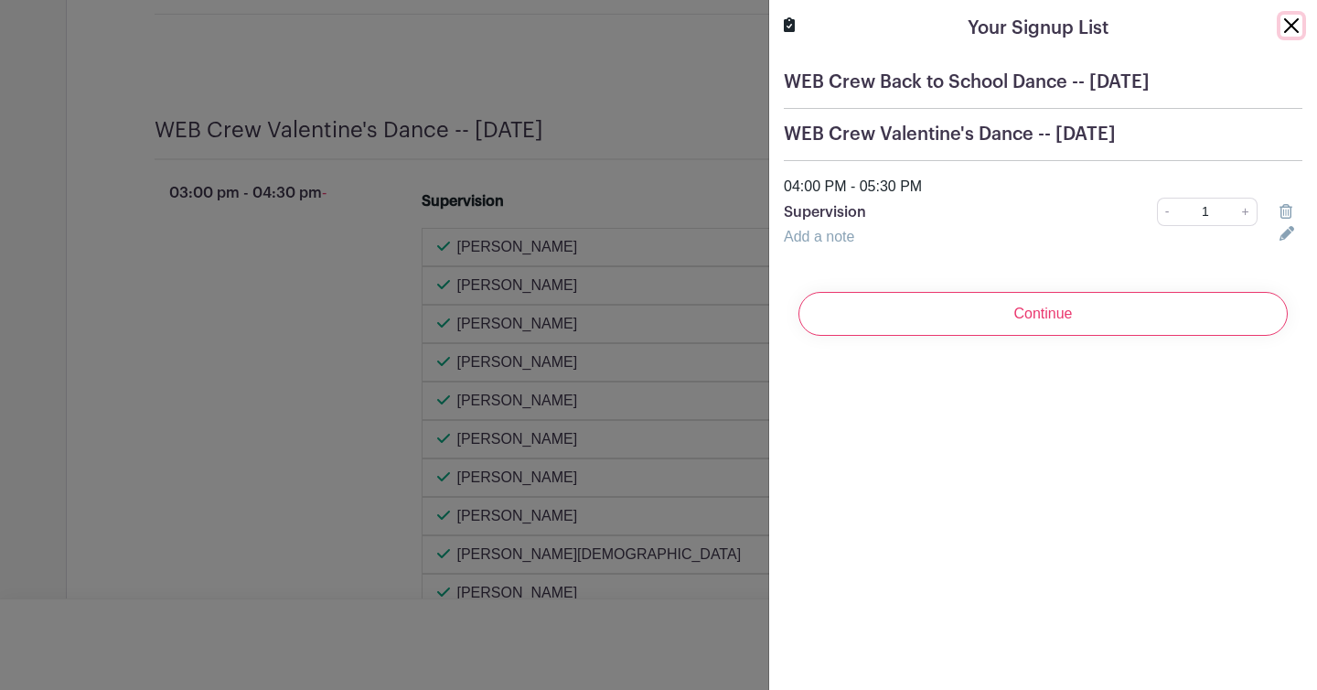
click at [1291, 28] on button "Close" at bounding box center [1291, 26] width 22 height 22
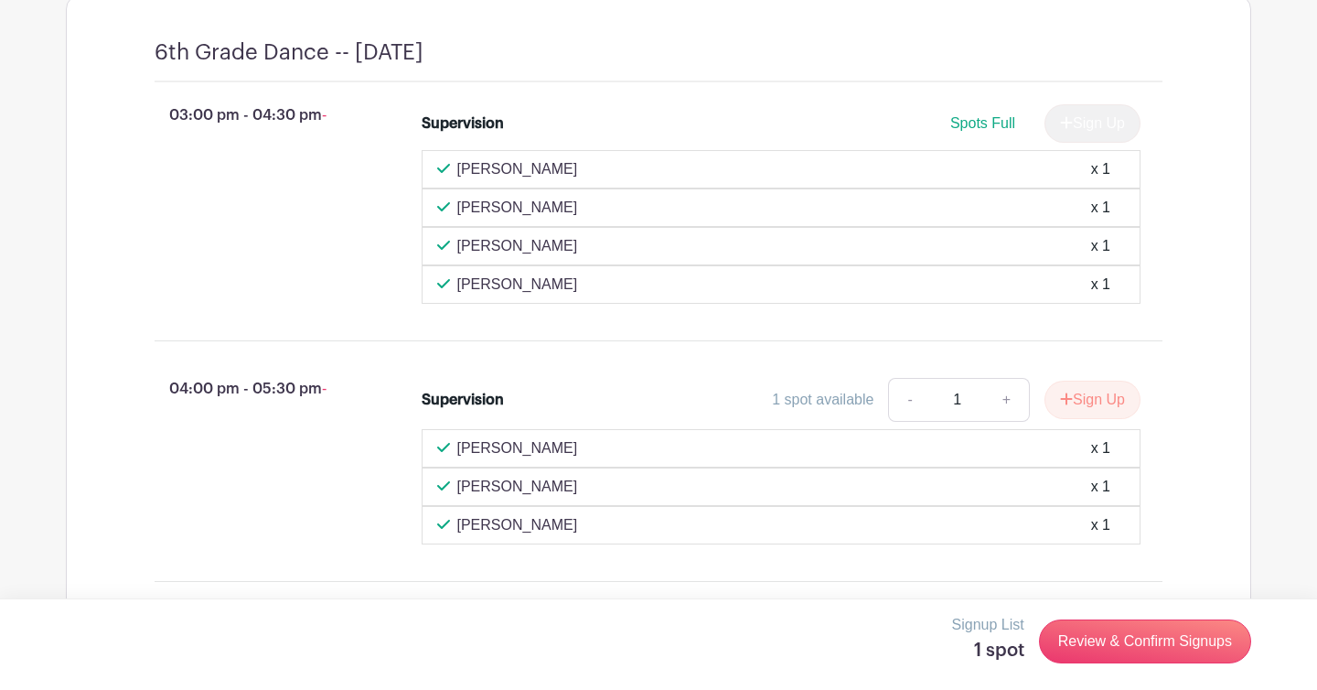
scroll to position [828, 0]
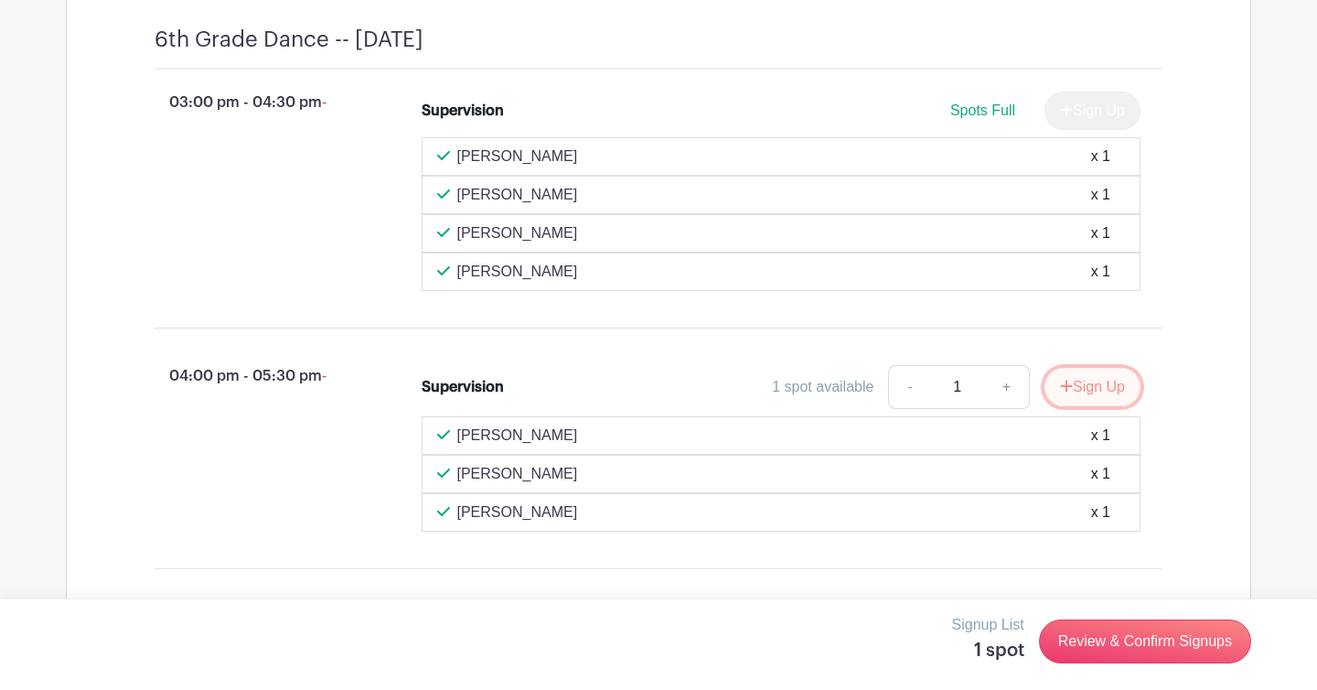
click at [1087, 406] on button "Sign Up" at bounding box center [1092, 387] width 96 height 38
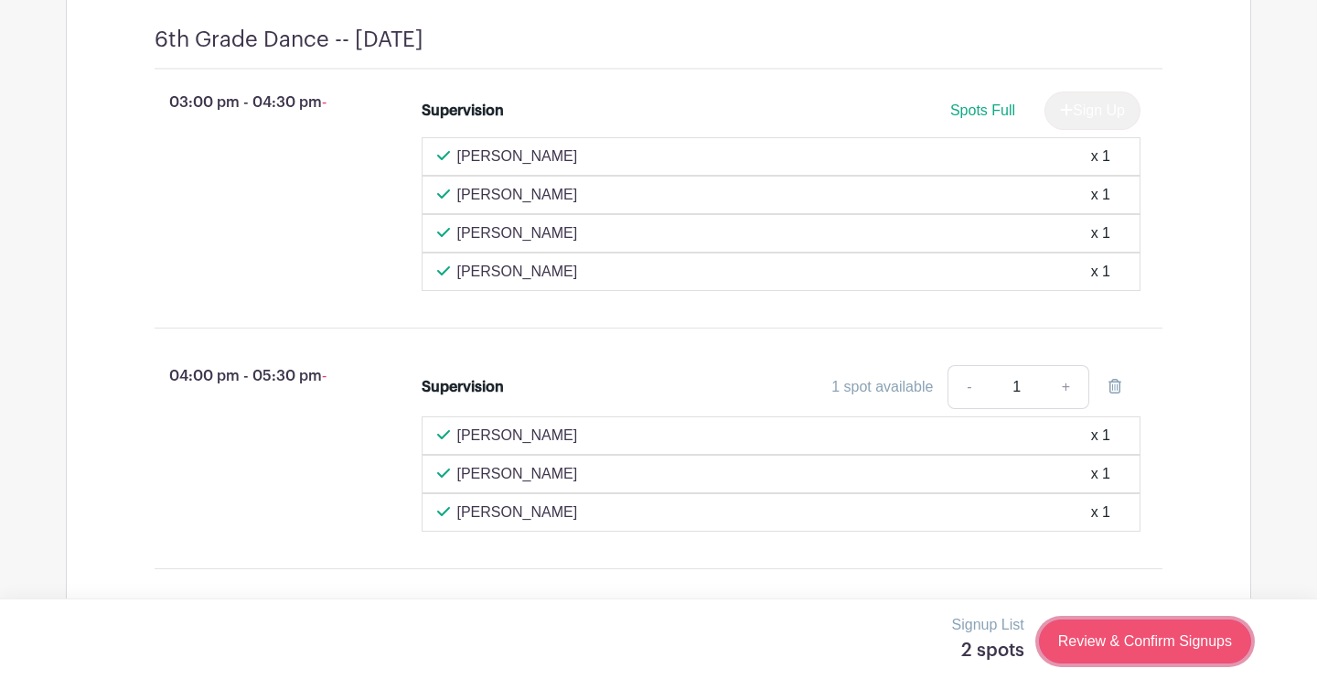
click at [1143, 649] on link "Review & Confirm Signups" at bounding box center [1145, 641] width 212 height 44
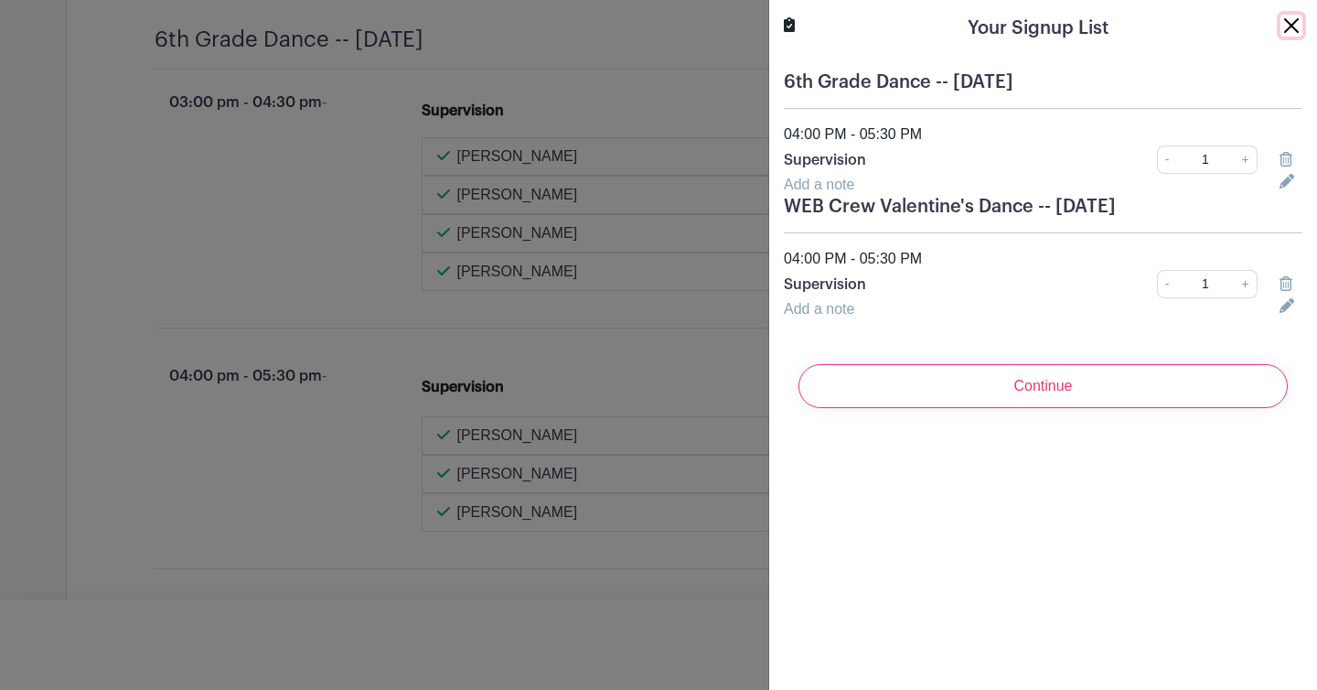
click at [1288, 27] on button "Close" at bounding box center [1291, 26] width 22 height 22
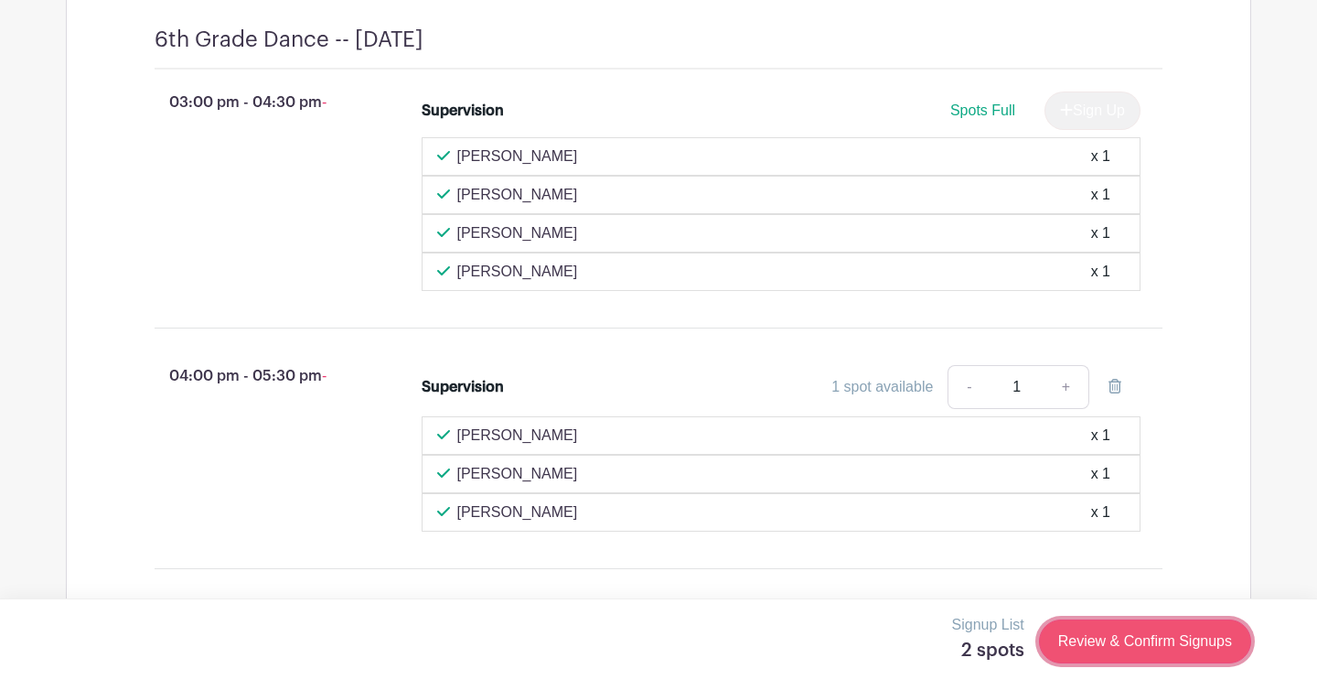
click at [1127, 643] on link "Review & Confirm Signups" at bounding box center [1145, 641] width 212 height 44
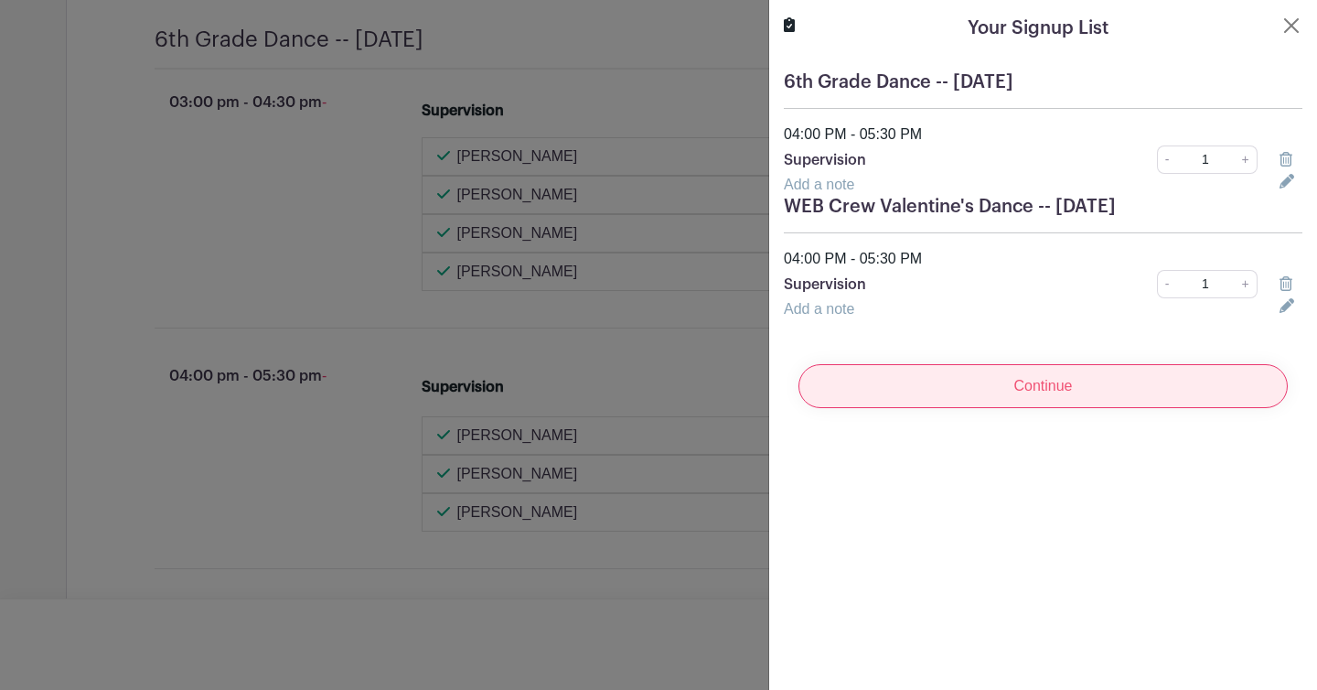
click at [1081, 389] on input "Continue" at bounding box center [1042, 386] width 489 height 44
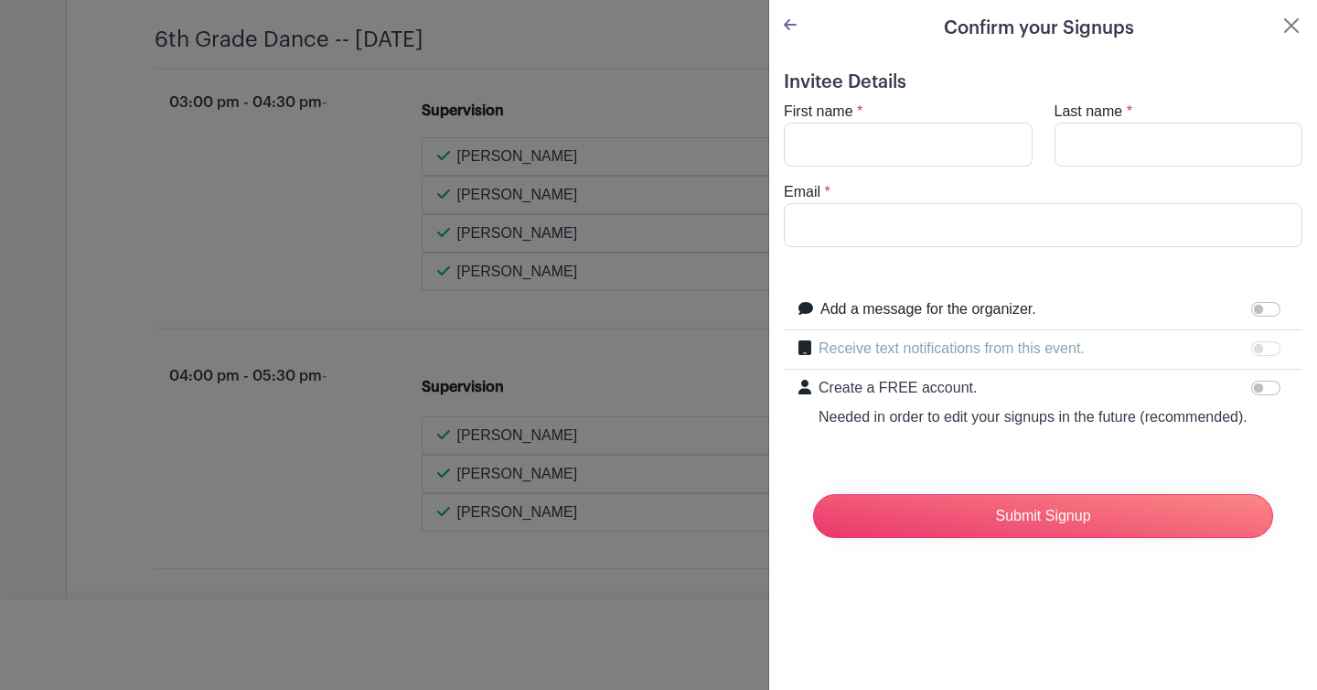
click at [861, 120] on div "First name *" at bounding box center [908, 134] width 271 height 66
click at [861, 125] on input "First name" at bounding box center [908, 145] width 249 height 44
type input "Lacey"
type input "Henley"
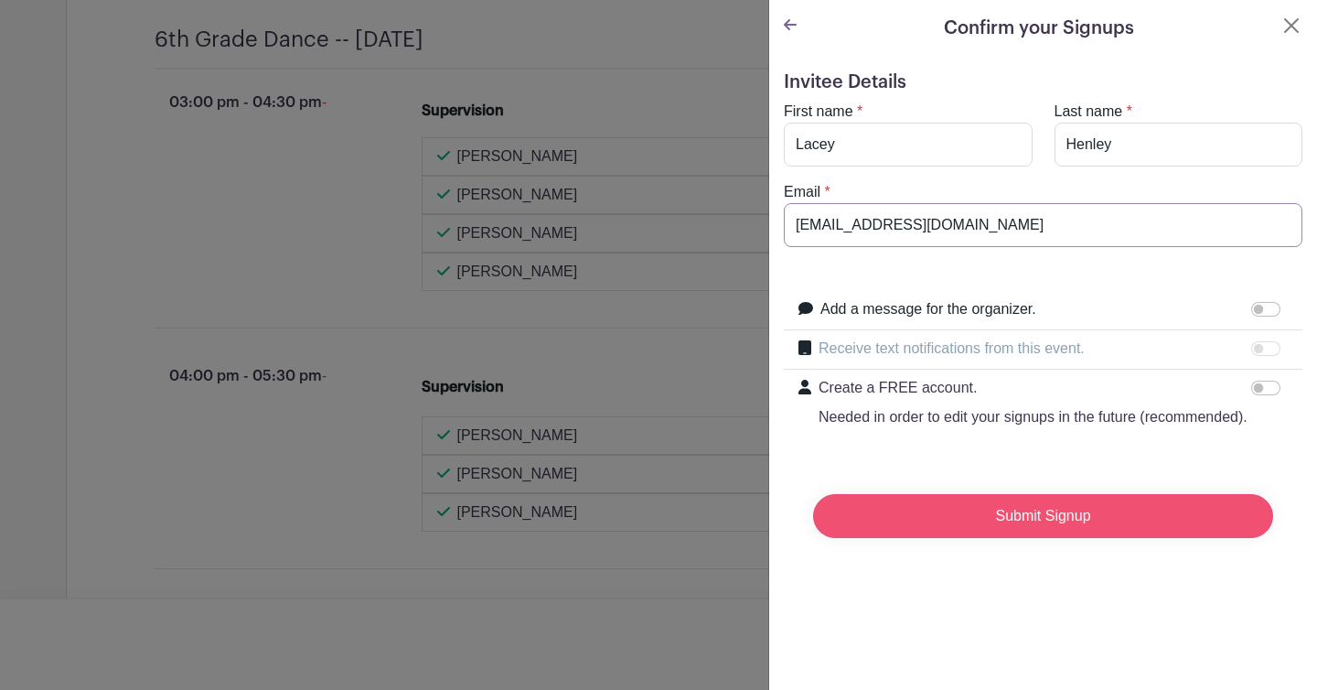
type input "[EMAIL_ADDRESS][DOMAIN_NAME]"
click at [1071, 511] on input "Submit Signup" at bounding box center [1043, 516] width 460 height 44
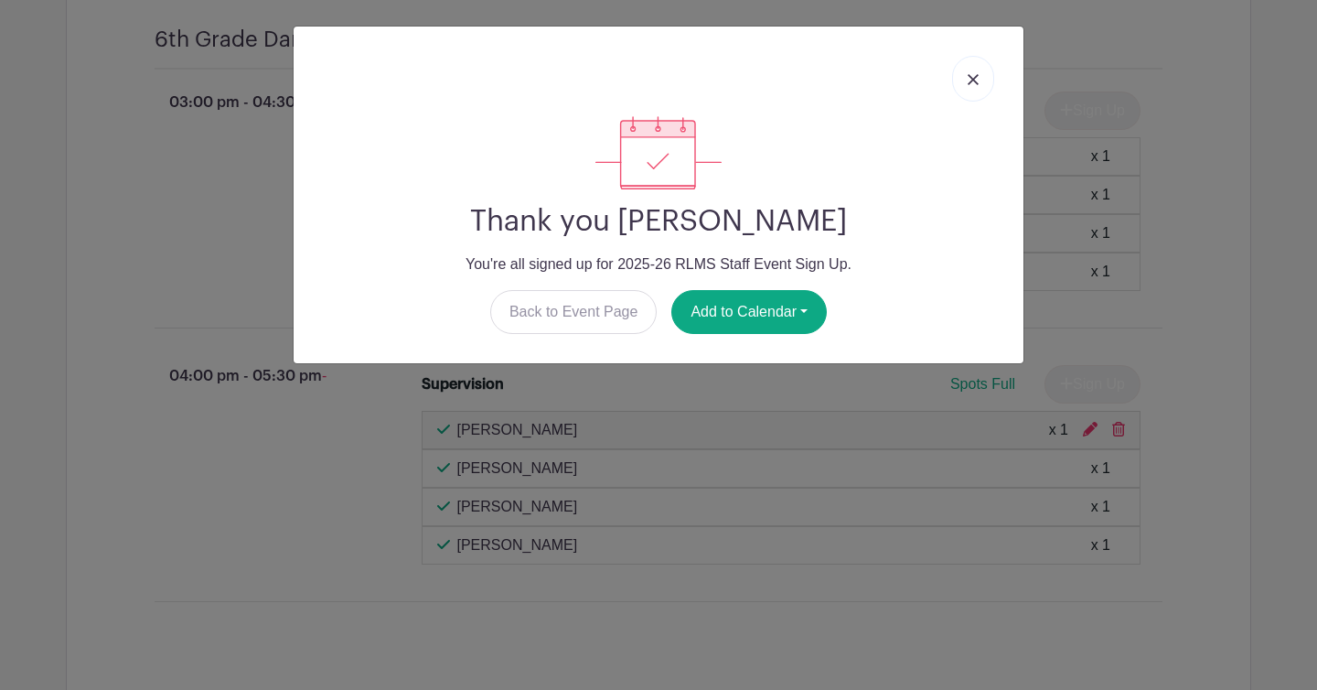
click at [977, 77] on img at bounding box center [973, 79] width 11 height 11
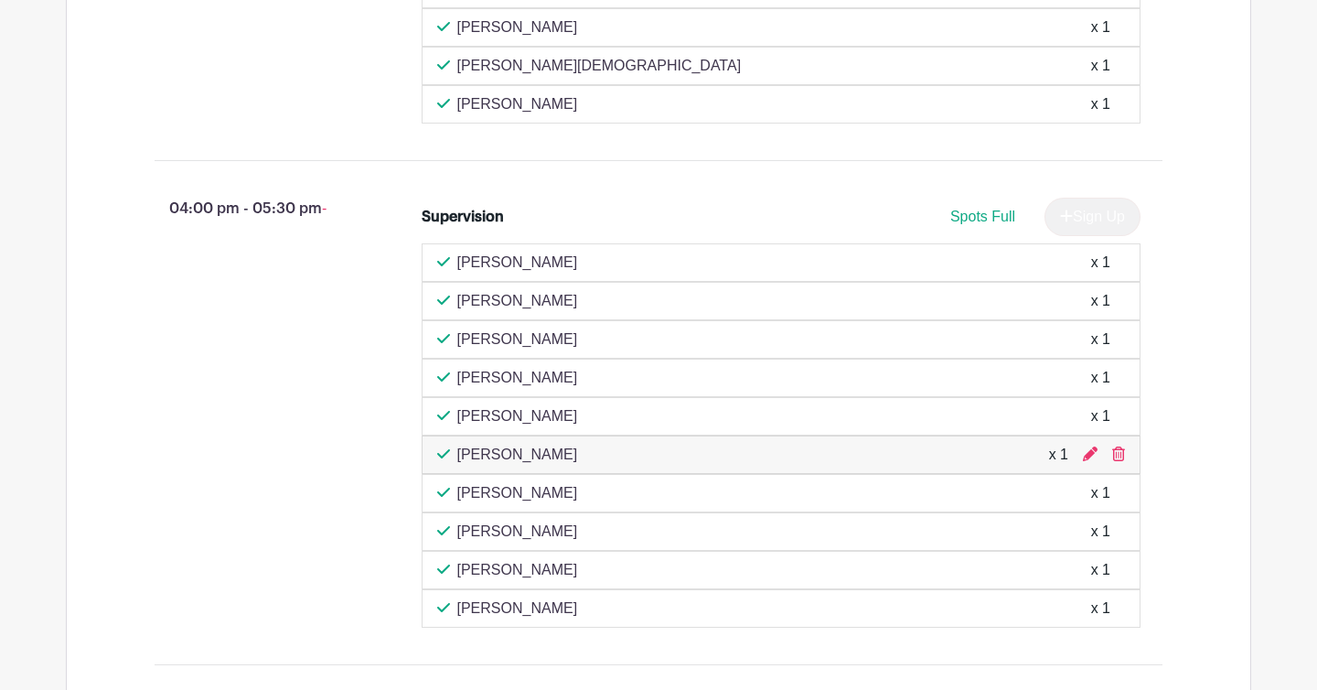
scroll to position [6221, 0]
